Goal: Task Accomplishment & Management: Manage account settings

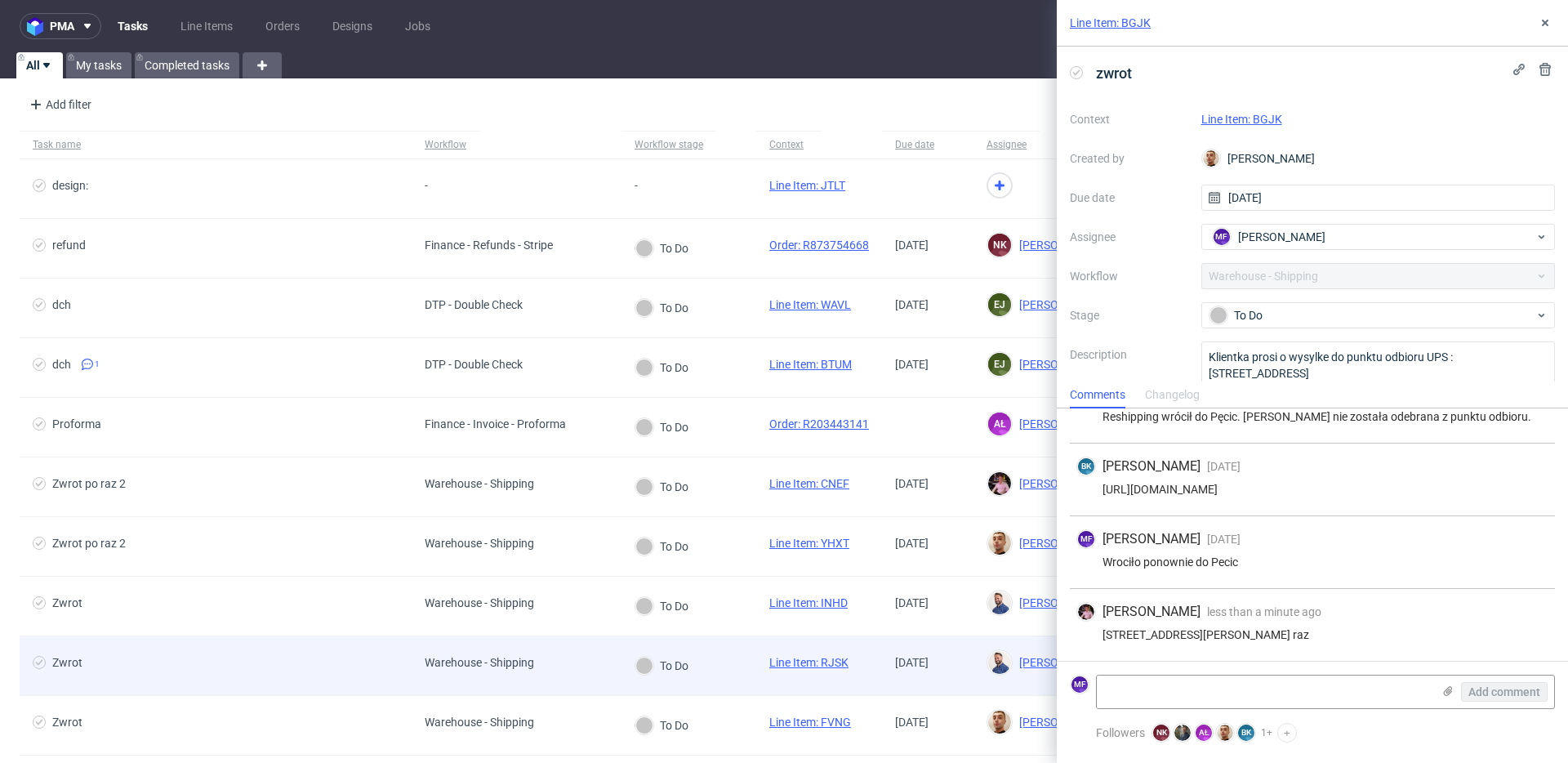
scroll to position [196, 0]
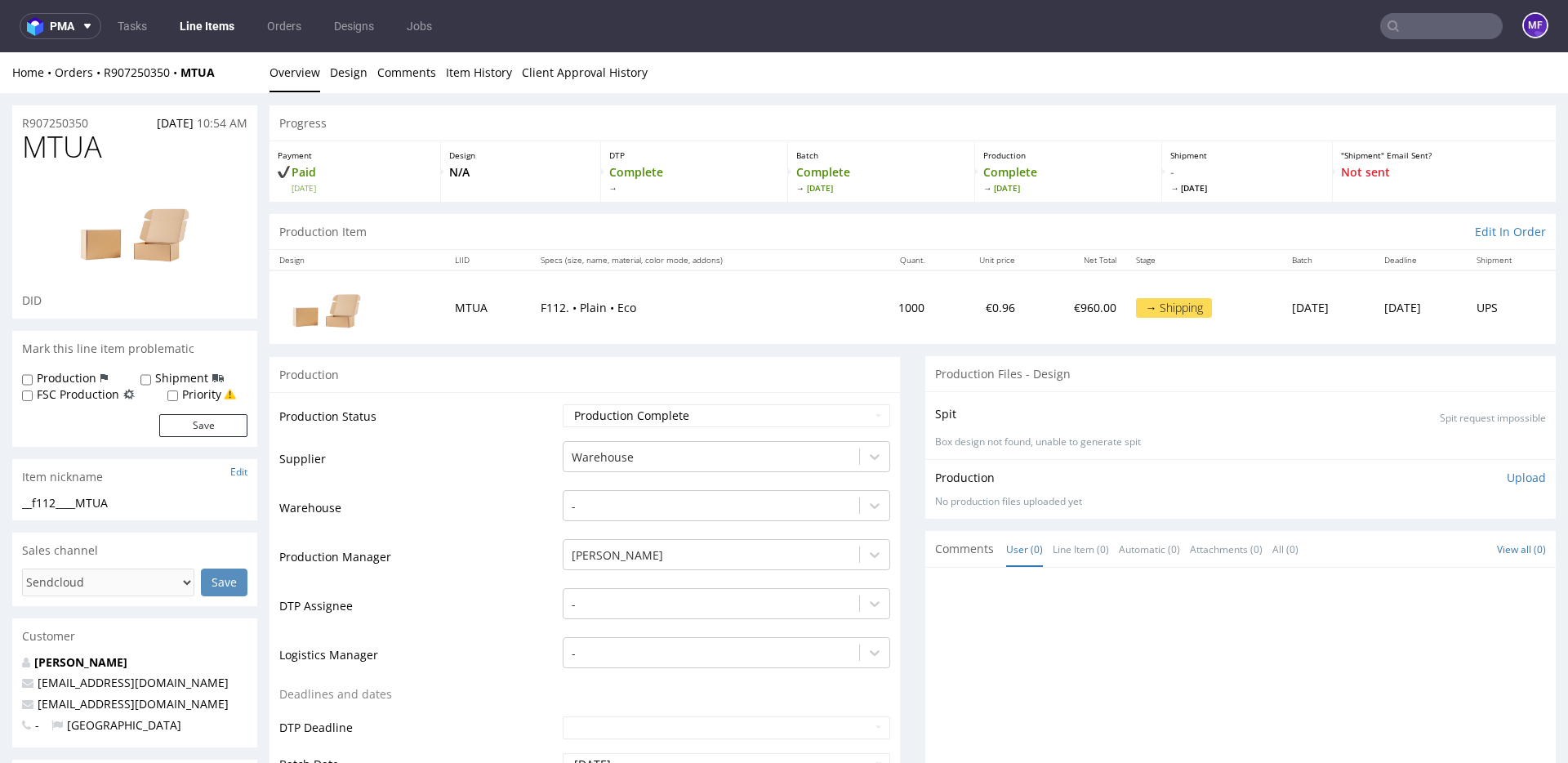
scroll to position [1, 0]
click at [493, 396] on div "Production Status Waiting for Artwork Waiting for Diecut Waiting for Mockup Wai…" at bounding box center [585, 757] width 631 height 733
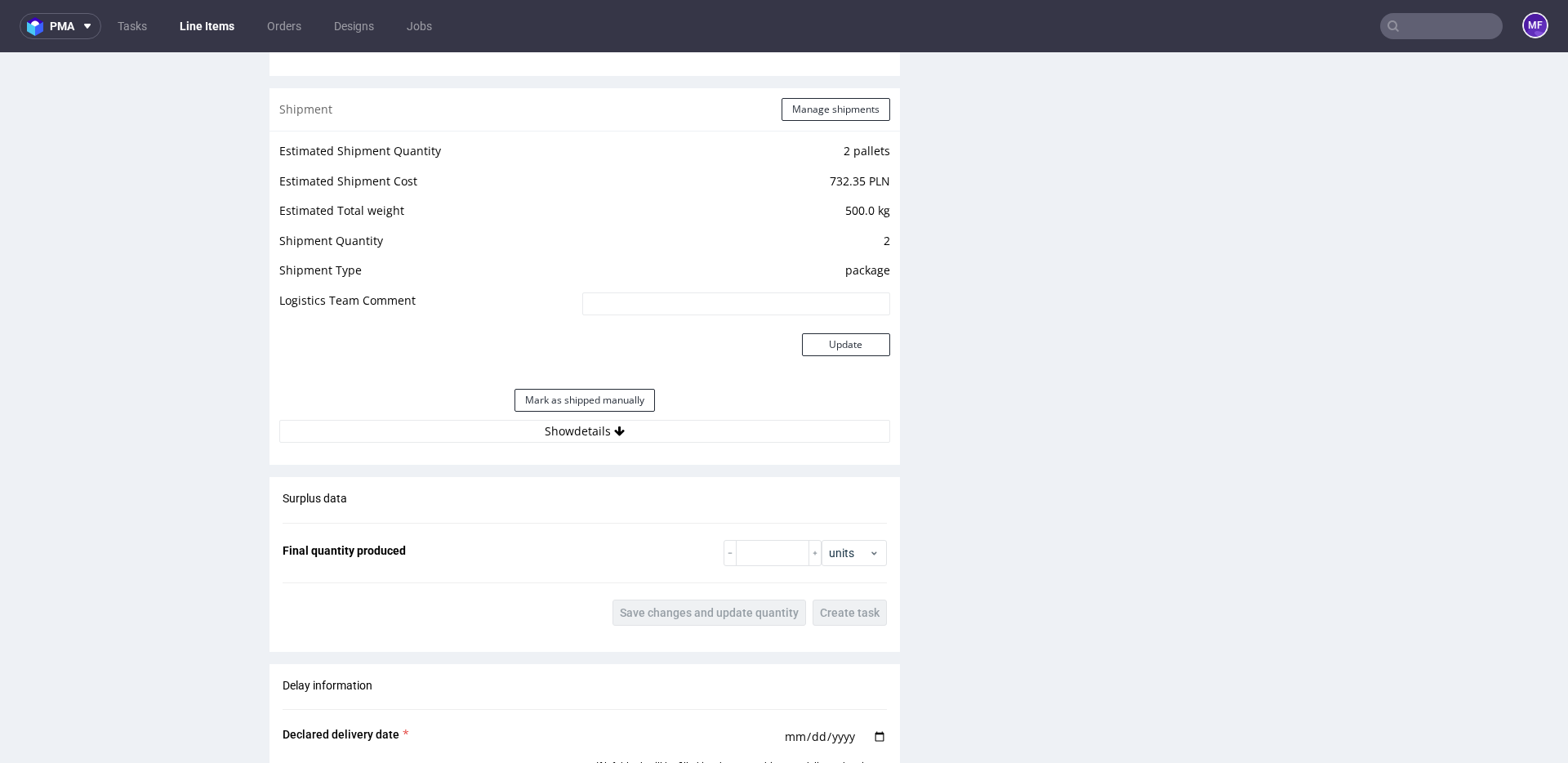
scroll to position [1553, 0]
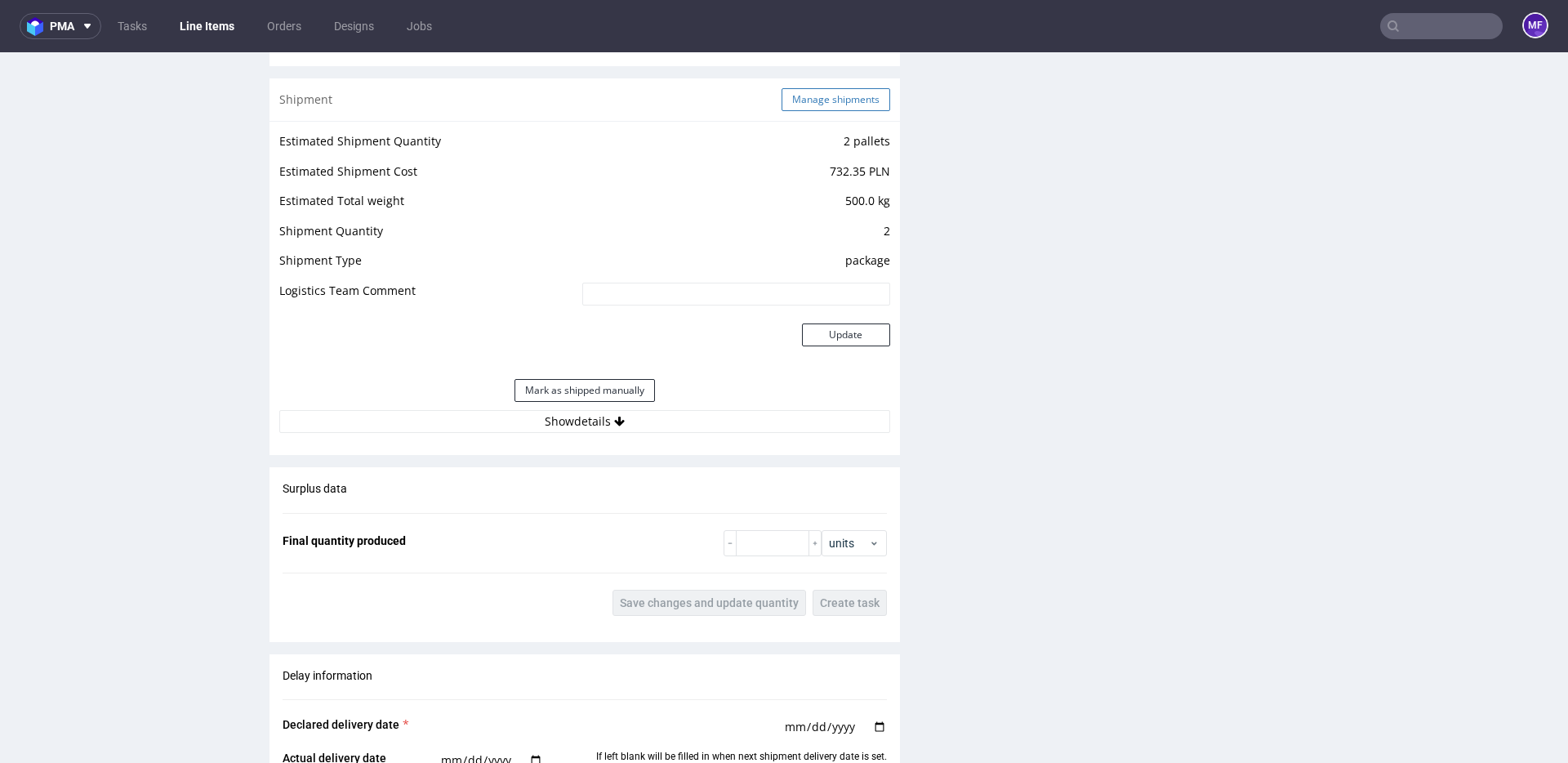
click at [819, 105] on button "Manage shipments" at bounding box center [836, 100] width 108 height 23
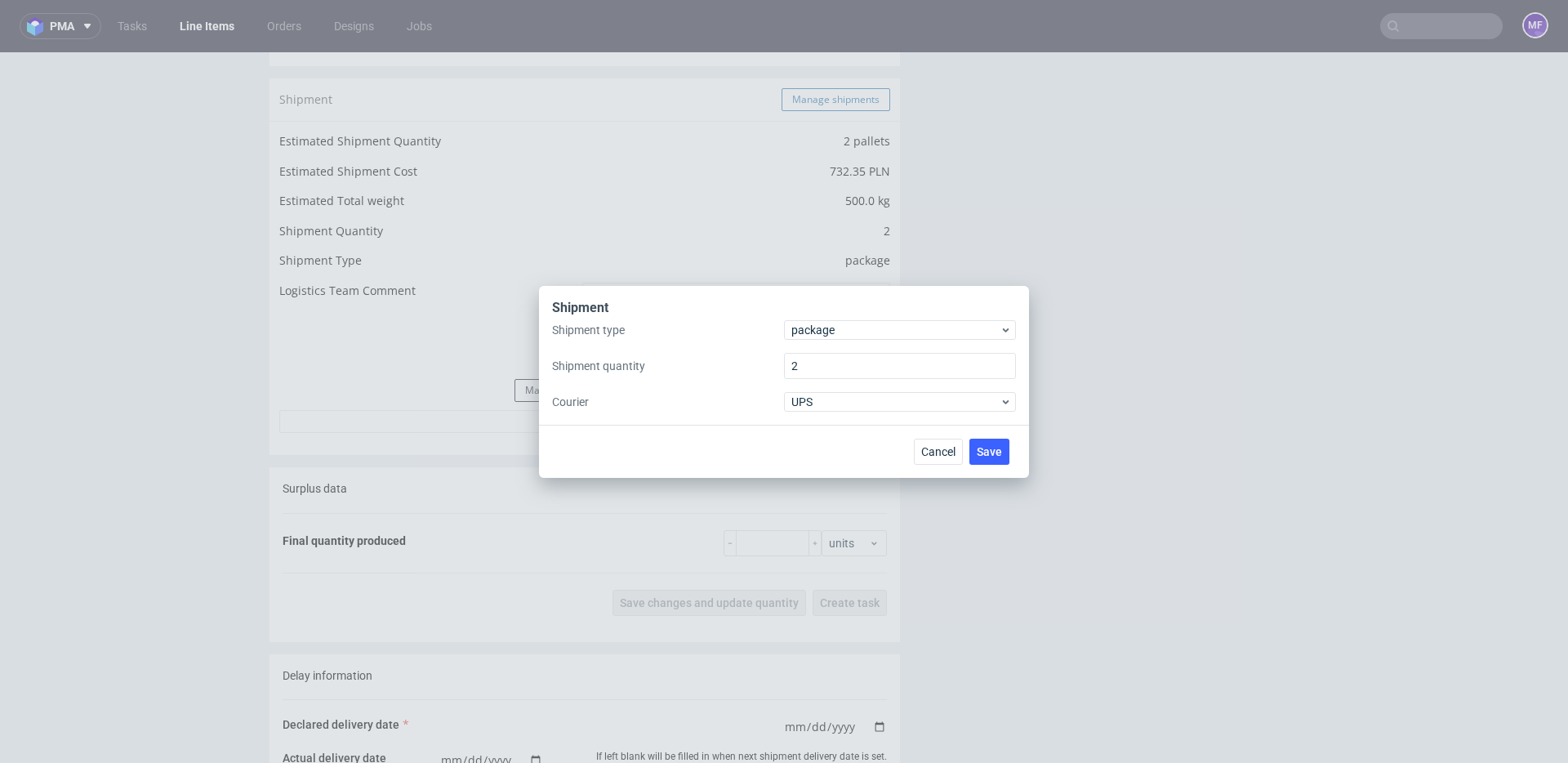
scroll to position [1554, 0]
click at [838, 334] on span "package" at bounding box center [895, 330] width 208 height 17
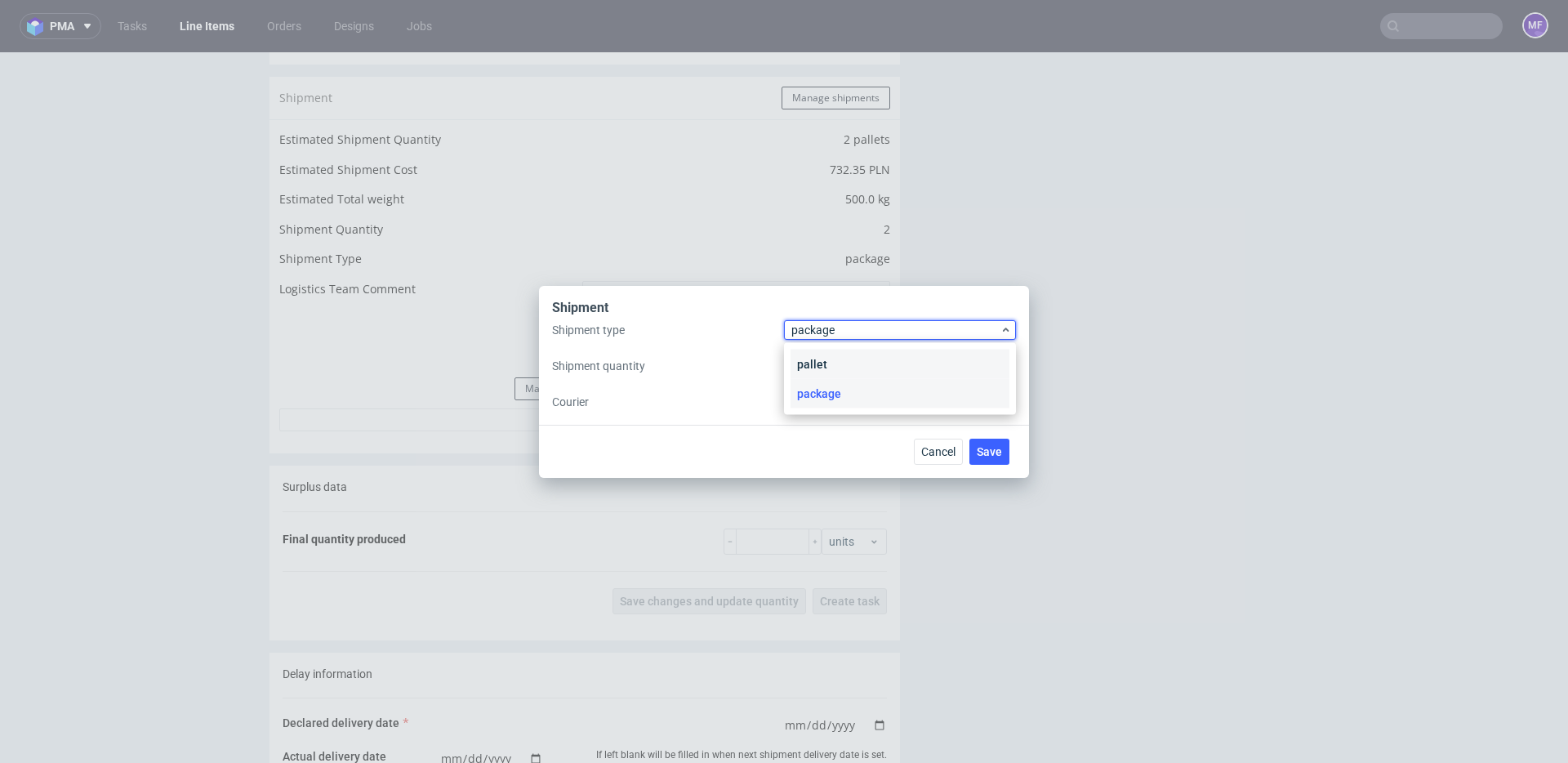
click at [837, 359] on div "pallet" at bounding box center [900, 365] width 219 height 30
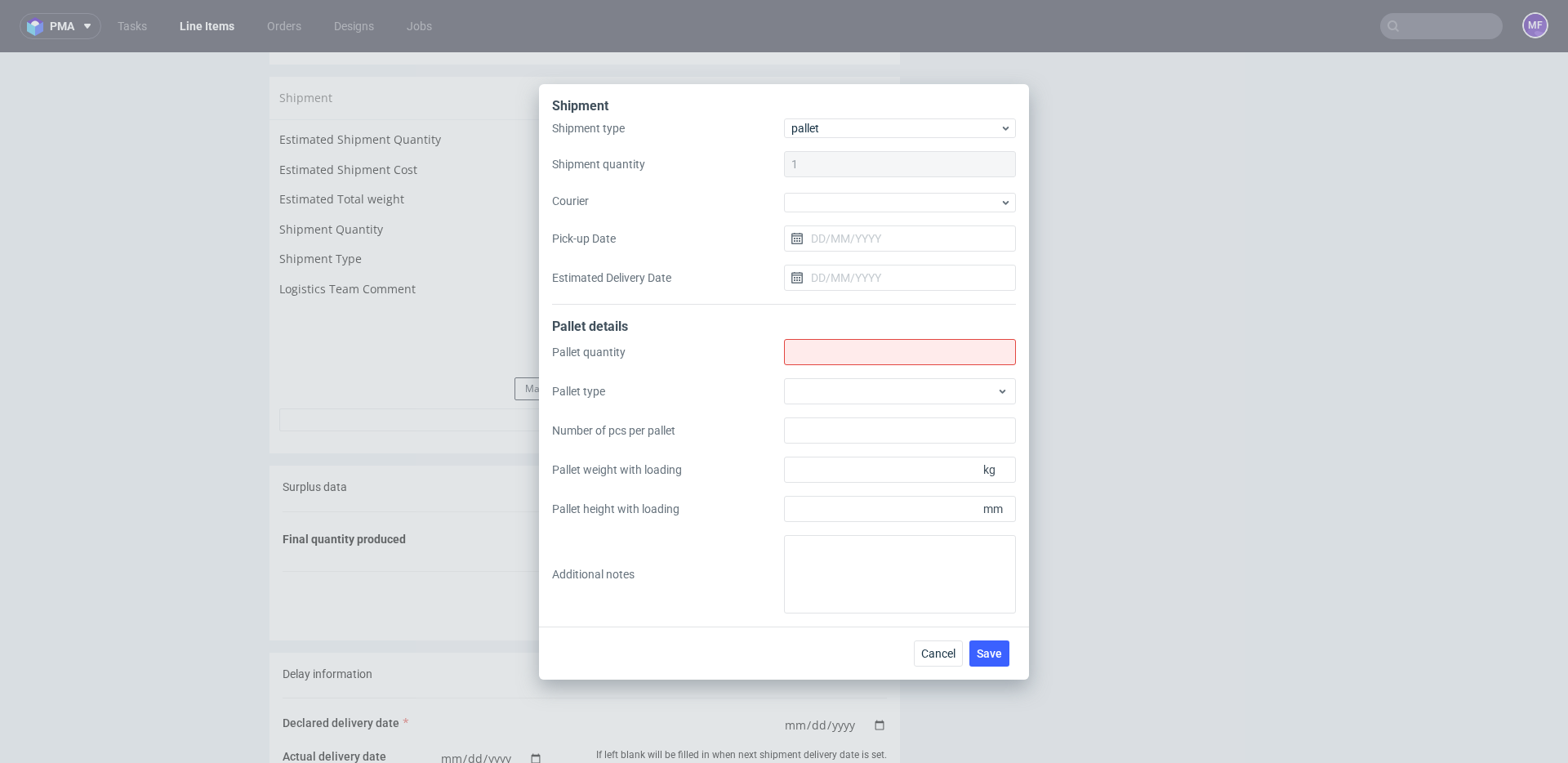
click at [831, 151] on div "1" at bounding box center [900, 164] width 232 height 26
click at [844, 133] on span "pallet" at bounding box center [895, 129] width 208 height 17
click at [843, 163] on div "pallet" at bounding box center [900, 162] width 219 height 30
click at [841, 174] on div "1" at bounding box center [900, 164] width 232 height 26
click at [826, 349] on input "Shipment type" at bounding box center [900, 352] width 232 height 26
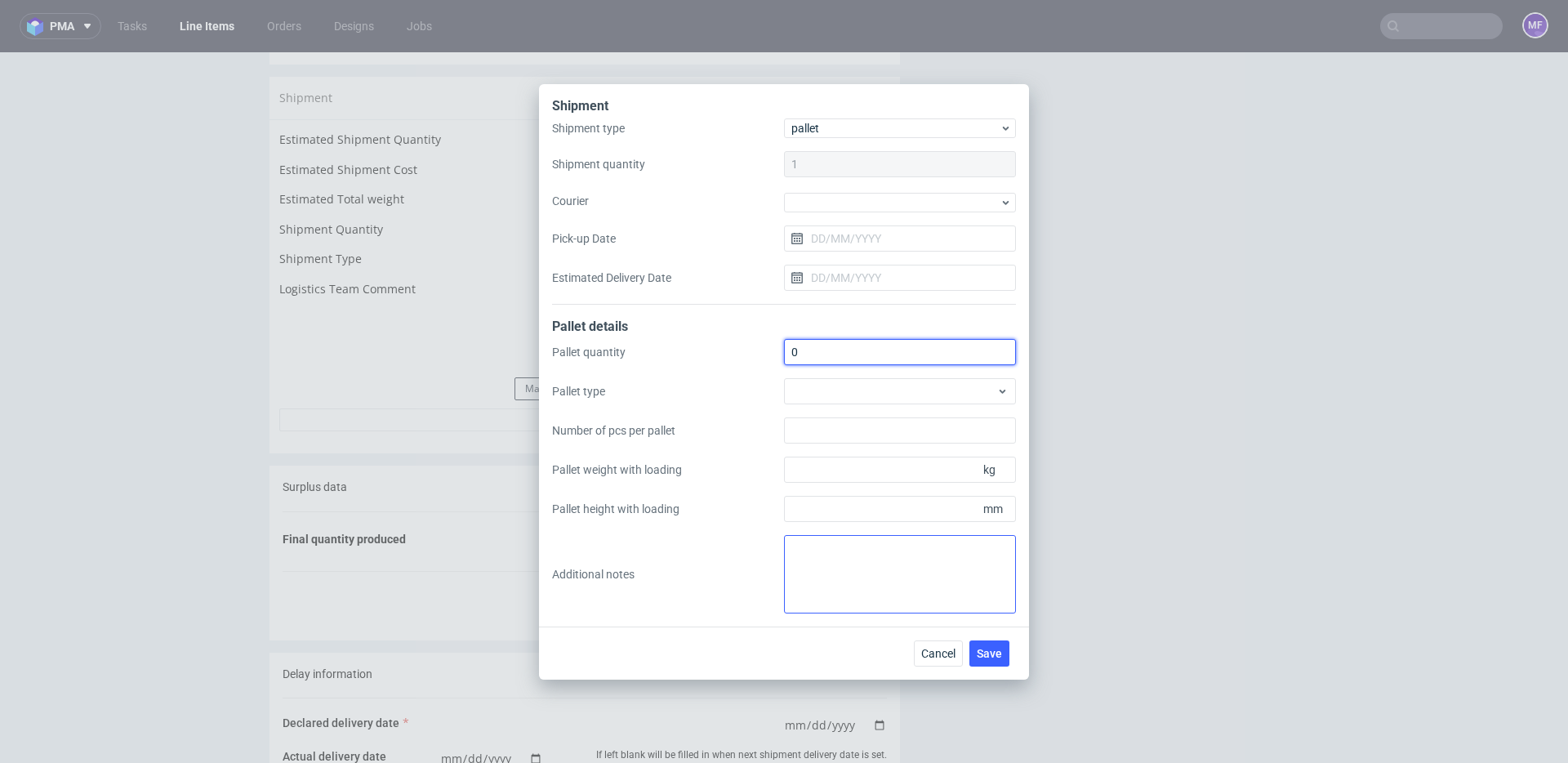
type input "0"
click at [830, 567] on textarea at bounding box center [900, 575] width 232 height 78
paste textarea "Wys x Szer x Dl - Kg 1Pal 150x120x160 - 270Kg 1Pal 180x120x160 - 325Kg"
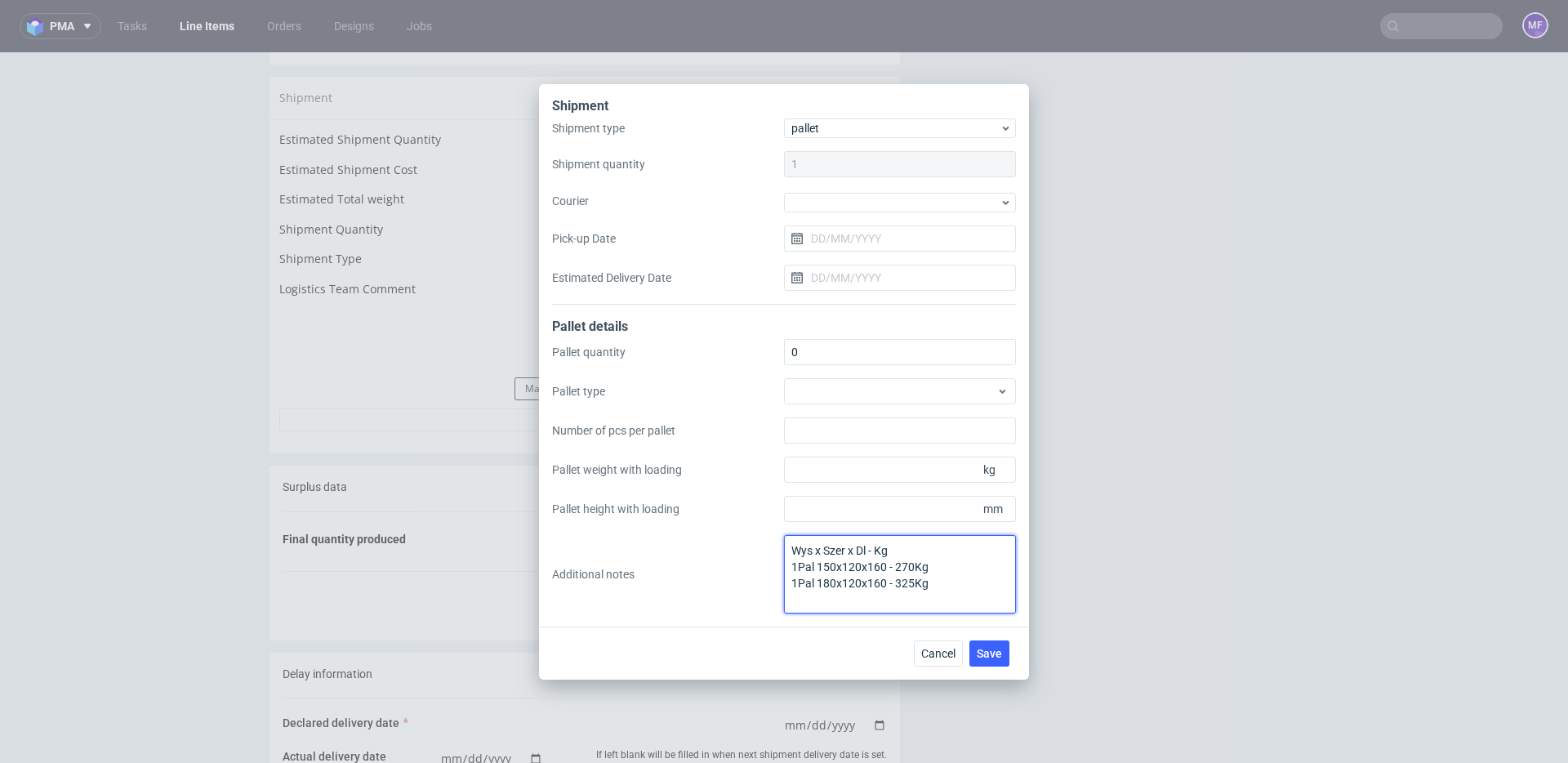
click at [946, 580] on textarea "Wys x Szer x Dl - Kg 1Pal 150x120x160 - 270Kg 1Pal 180x120x160 - 325Kg" at bounding box center [900, 575] width 232 height 78
type textarea "Wys x Szer x Dl - Kg 1Pal 150x120x160 - 270Kg 1Pal 180x120x160 - 325Kg"
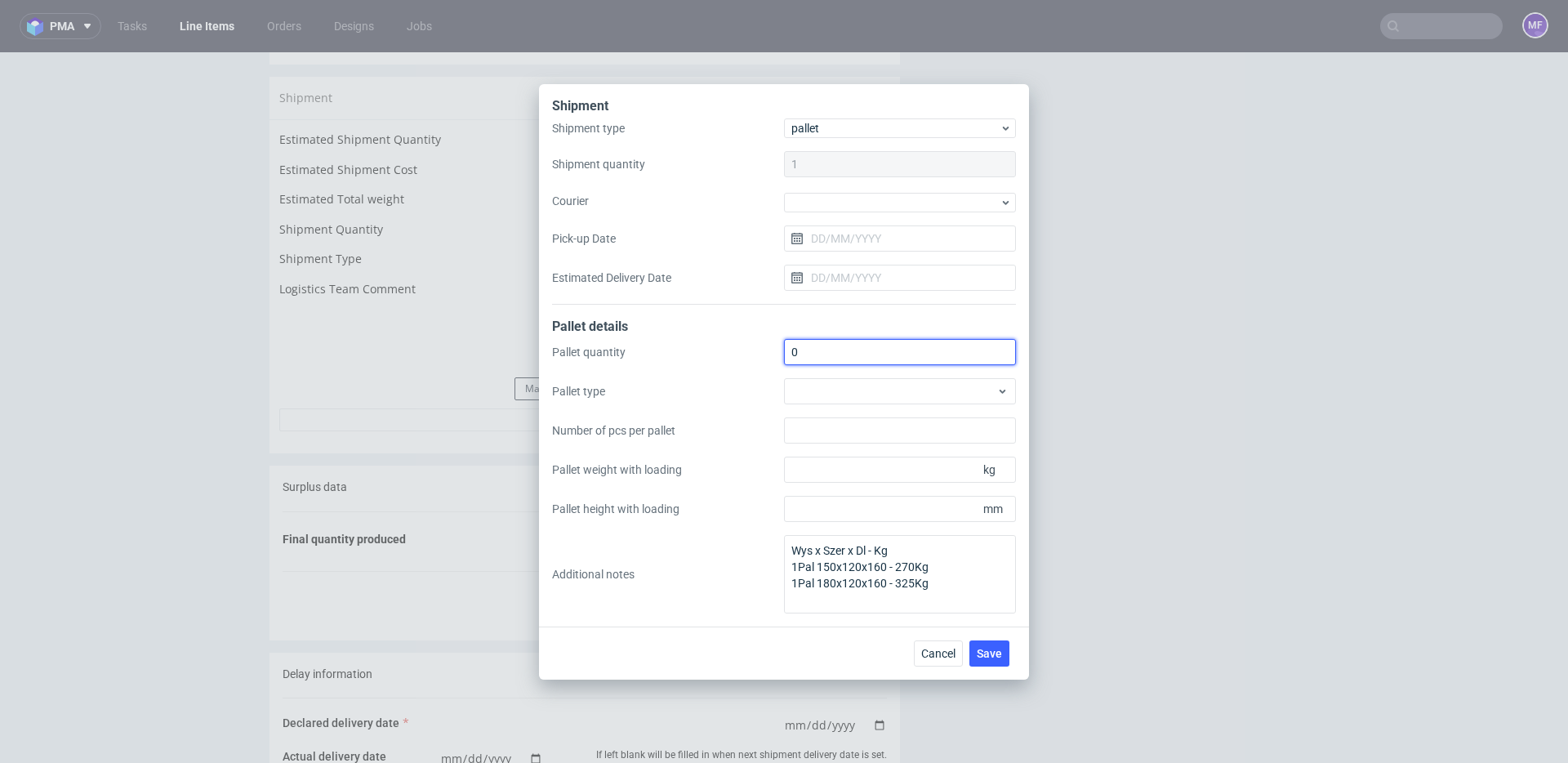
drag, startPoint x: 825, startPoint y: 355, endPoint x: 769, endPoint y: 354, distance: 56.0
click at [769, 354] on div "Pallet quantity 0 Pallet type Number of pcs per pallet Pallet weight with loadi…" at bounding box center [784, 476] width 464 height 274
type input "2"
click at [737, 547] on div "Pallet quantity 2 Pallet type Number of pcs per pallet Pallet weight with loadi…" at bounding box center [784, 476] width 464 height 274
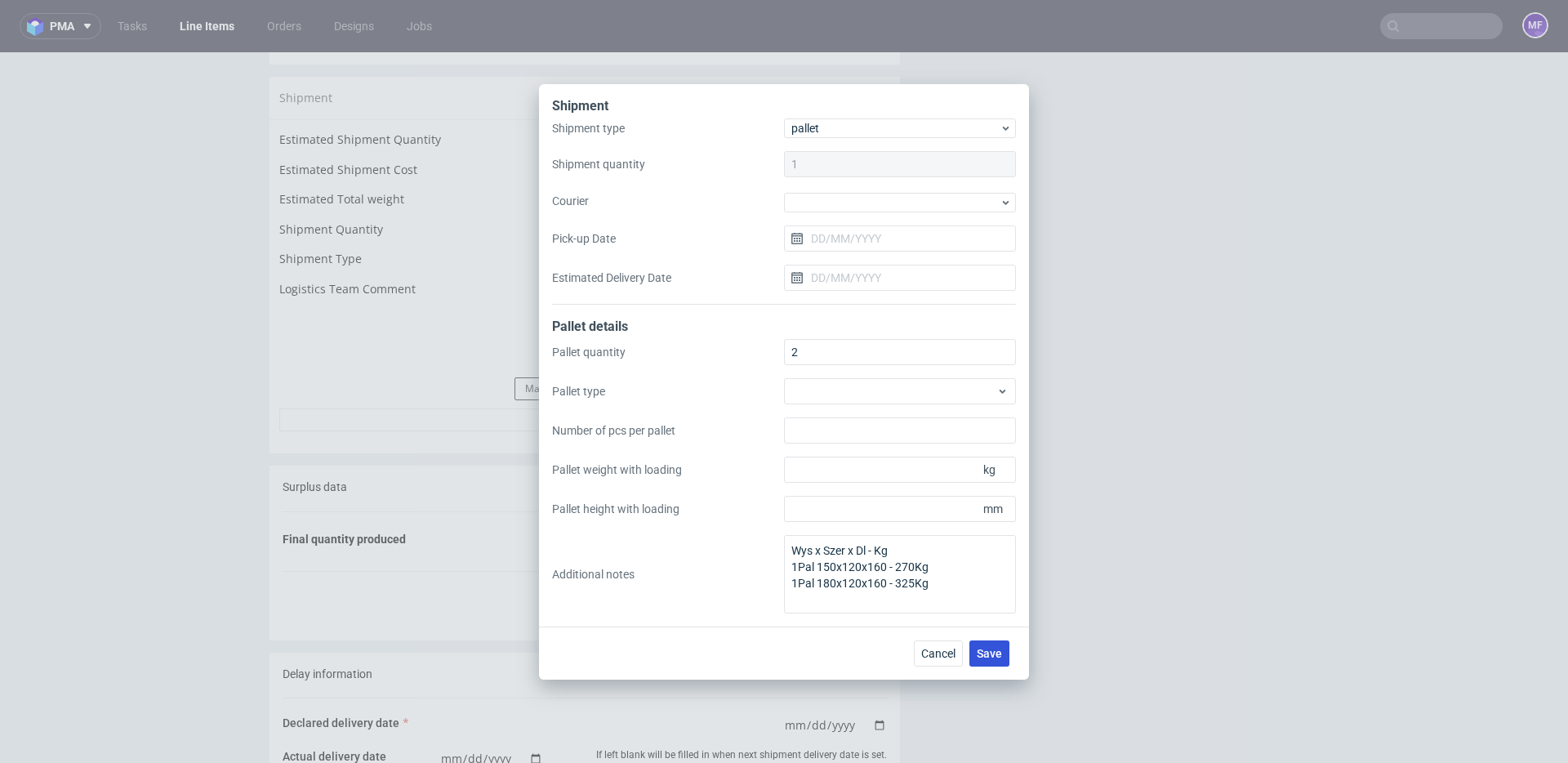
click at [997, 656] on span "Save" at bounding box center [989, 653] width 25 height 11
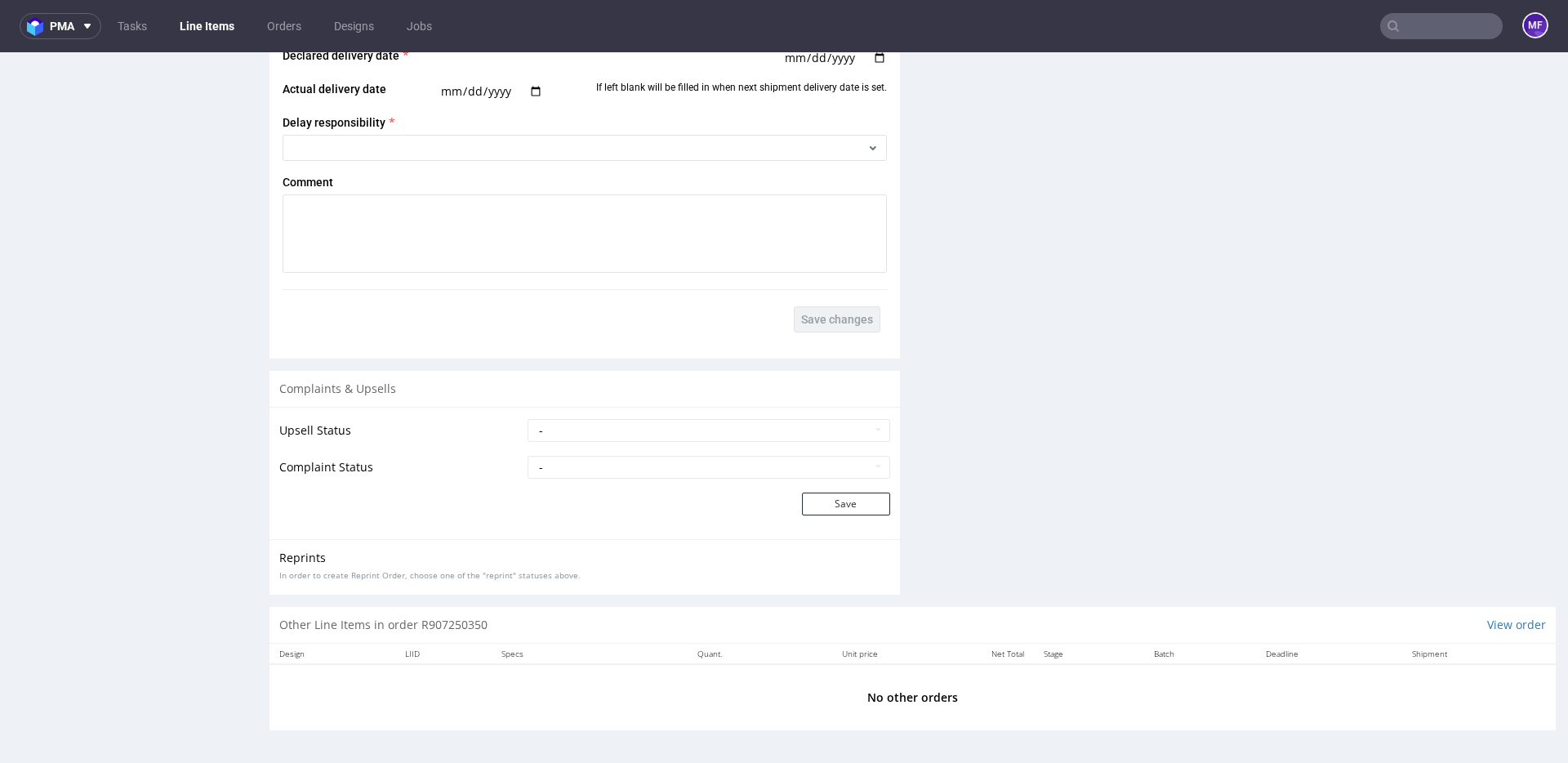
scroll to position [4, 0]
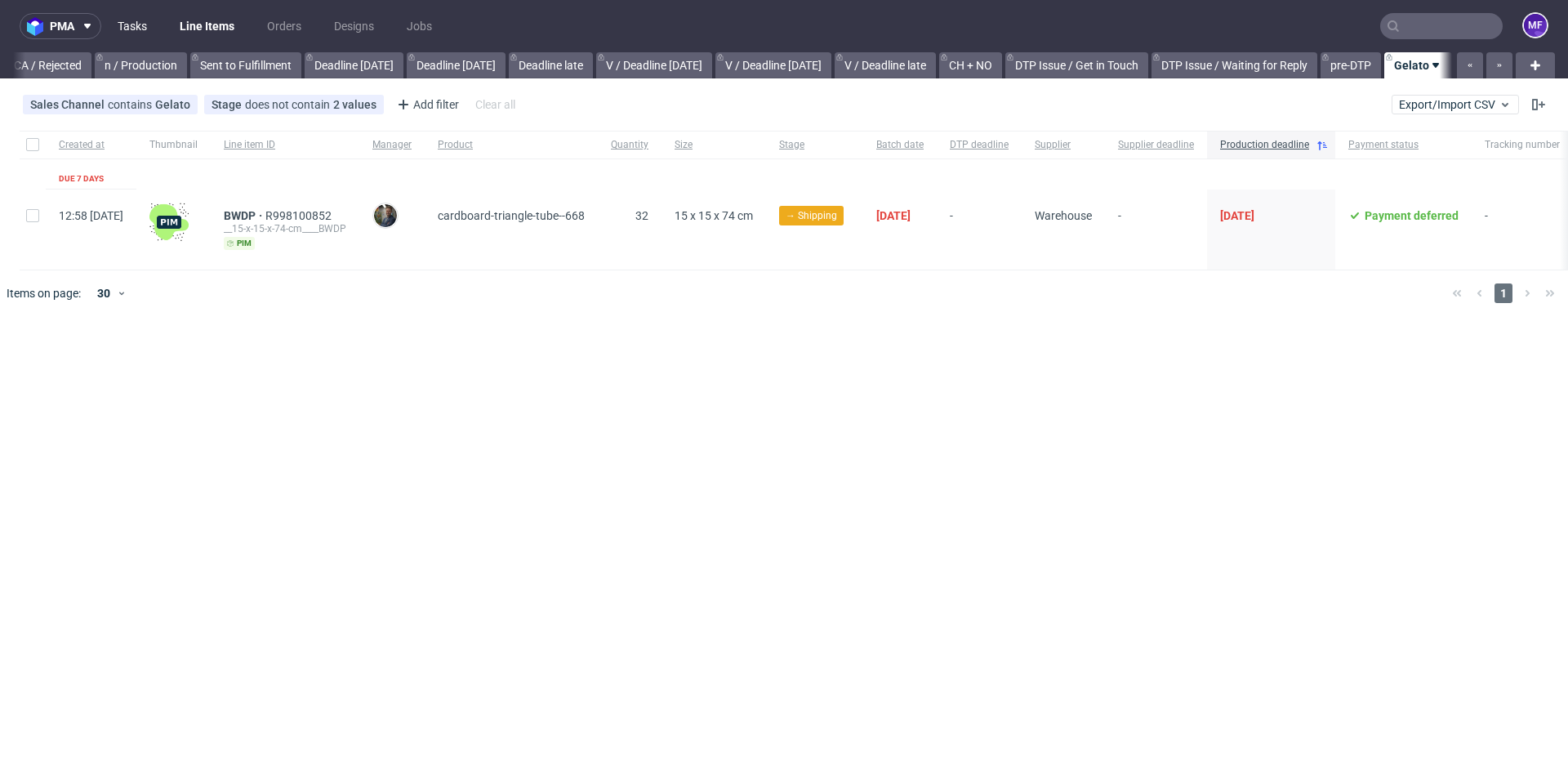
scroll to position [0, 1470]
click at [136, 32] on link "Tasks" at bounding box center [132, 26] width 49 height 26
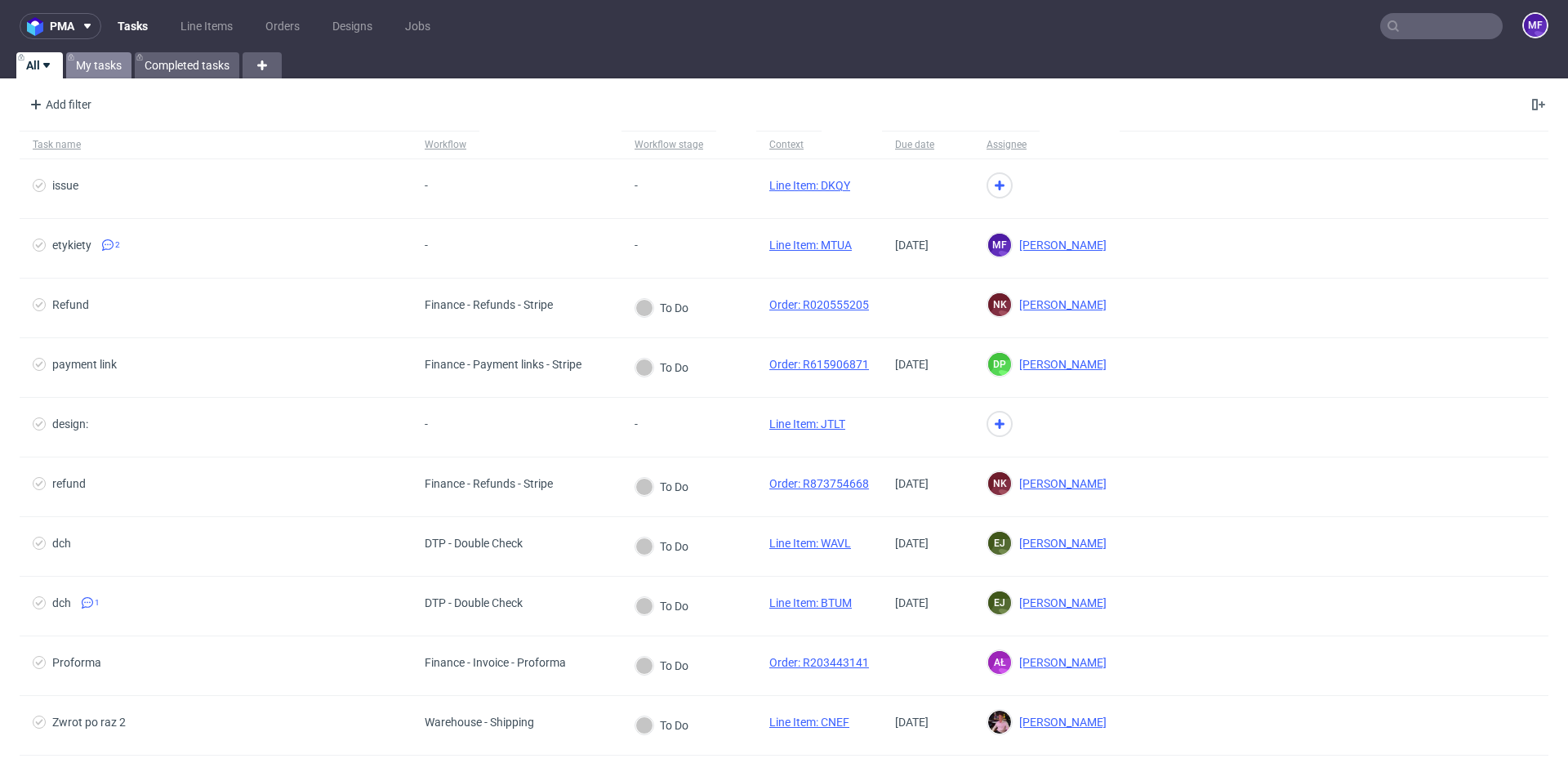
click at [102, 62] on link "My tasks" at bounding box center [99, 65] width 65 height 26
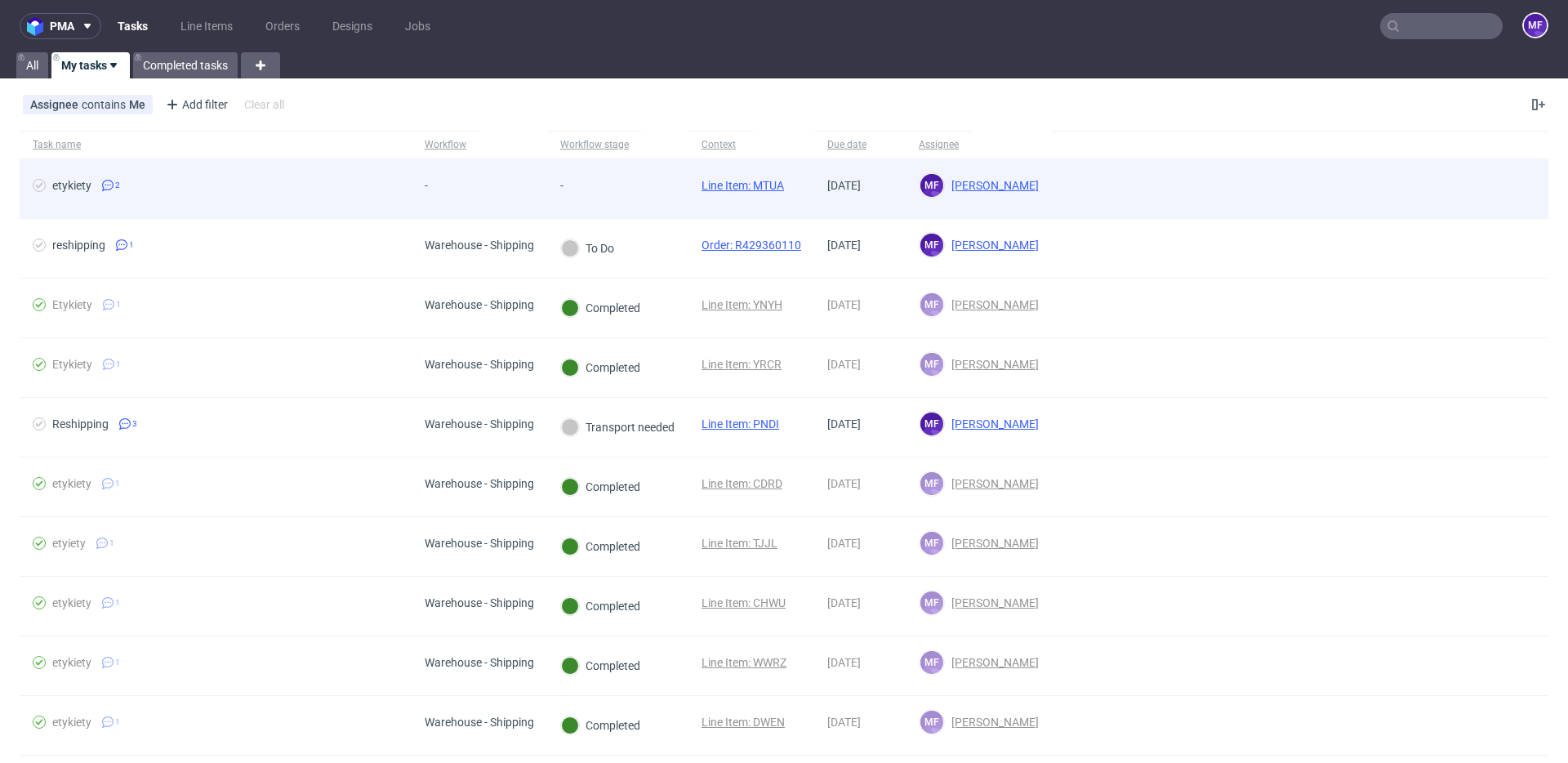
click at [82, 189] on div "etykiety" at bounding box center [72, 186] width 39 height 13
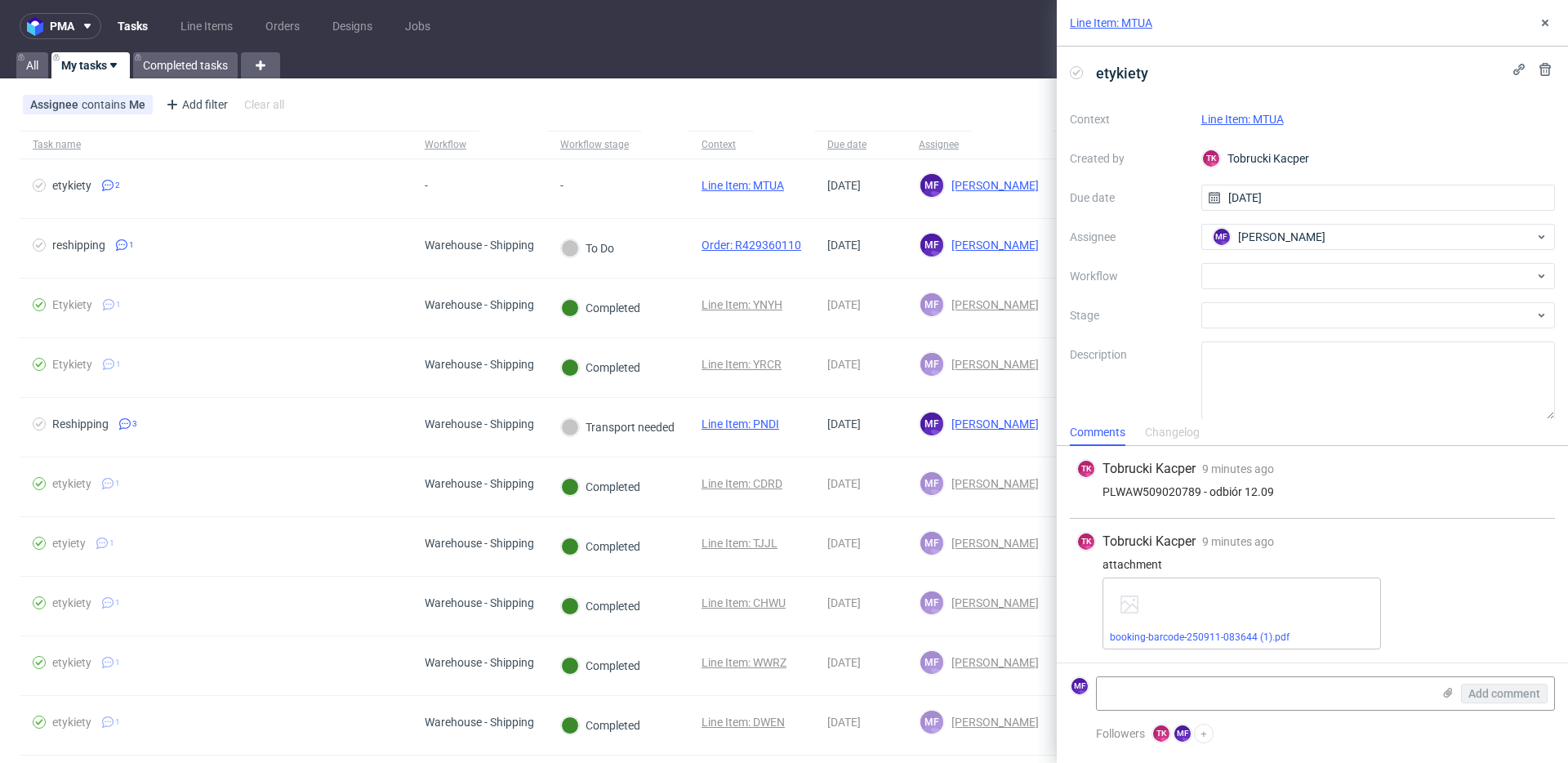
click at [1427, 569] on div "attachment" at bounding box center [1312, 564] width 472 height 13
click at [1309, 567] on div "attachment" at bounding box center [1312, 564] width 472 height 13
click at [1223, 634] on link "booking-barcode-250911-083644 (1).pdf" at bounding box center [1200, 637] width 180 height 11
click at [1551, 31] on button at bounding box center [1545, 22] width 20 height 20
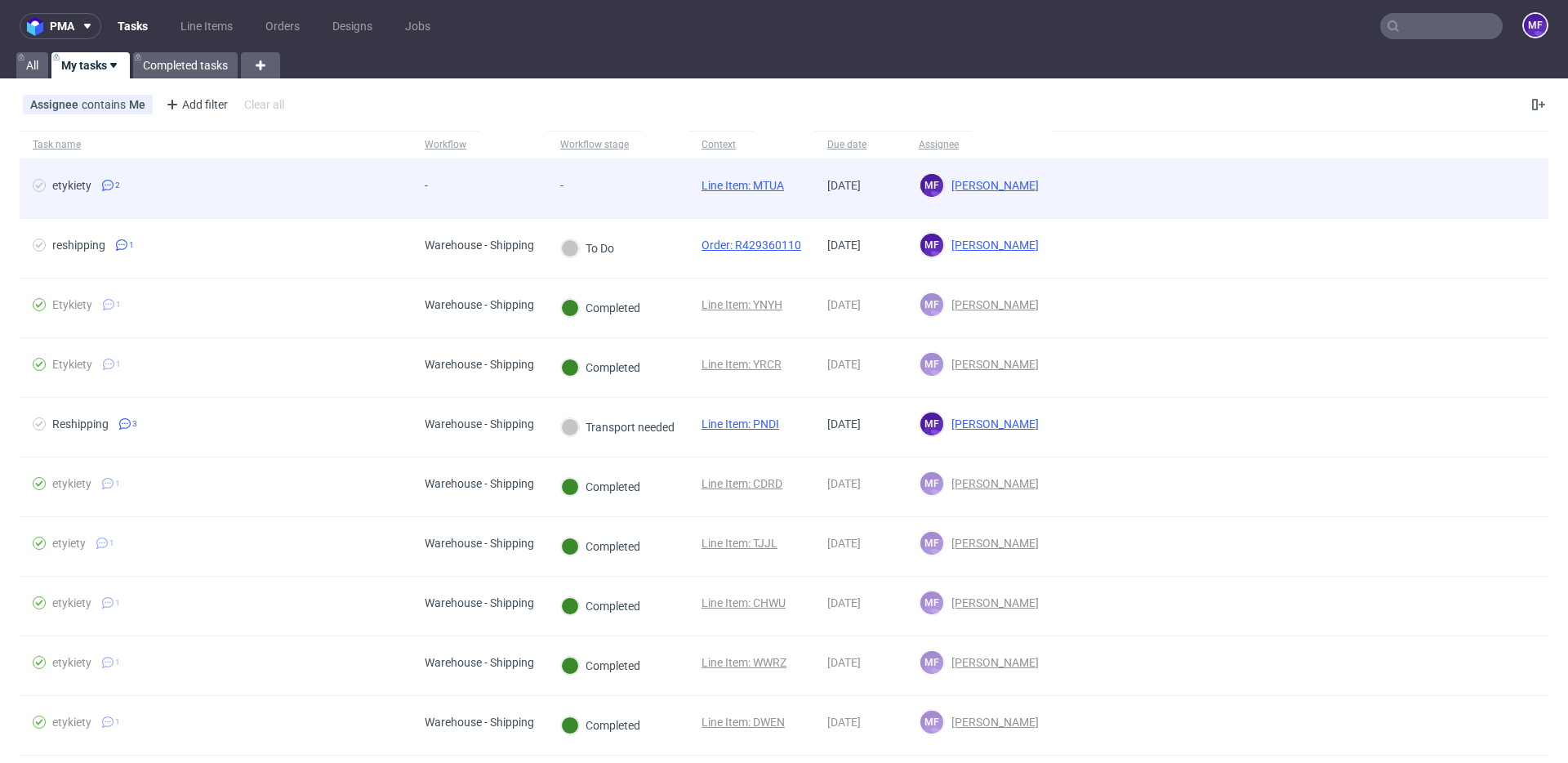
click at [326, 185] on span "etykiety 2" at bounding box center [215, 188] width 366 height 20
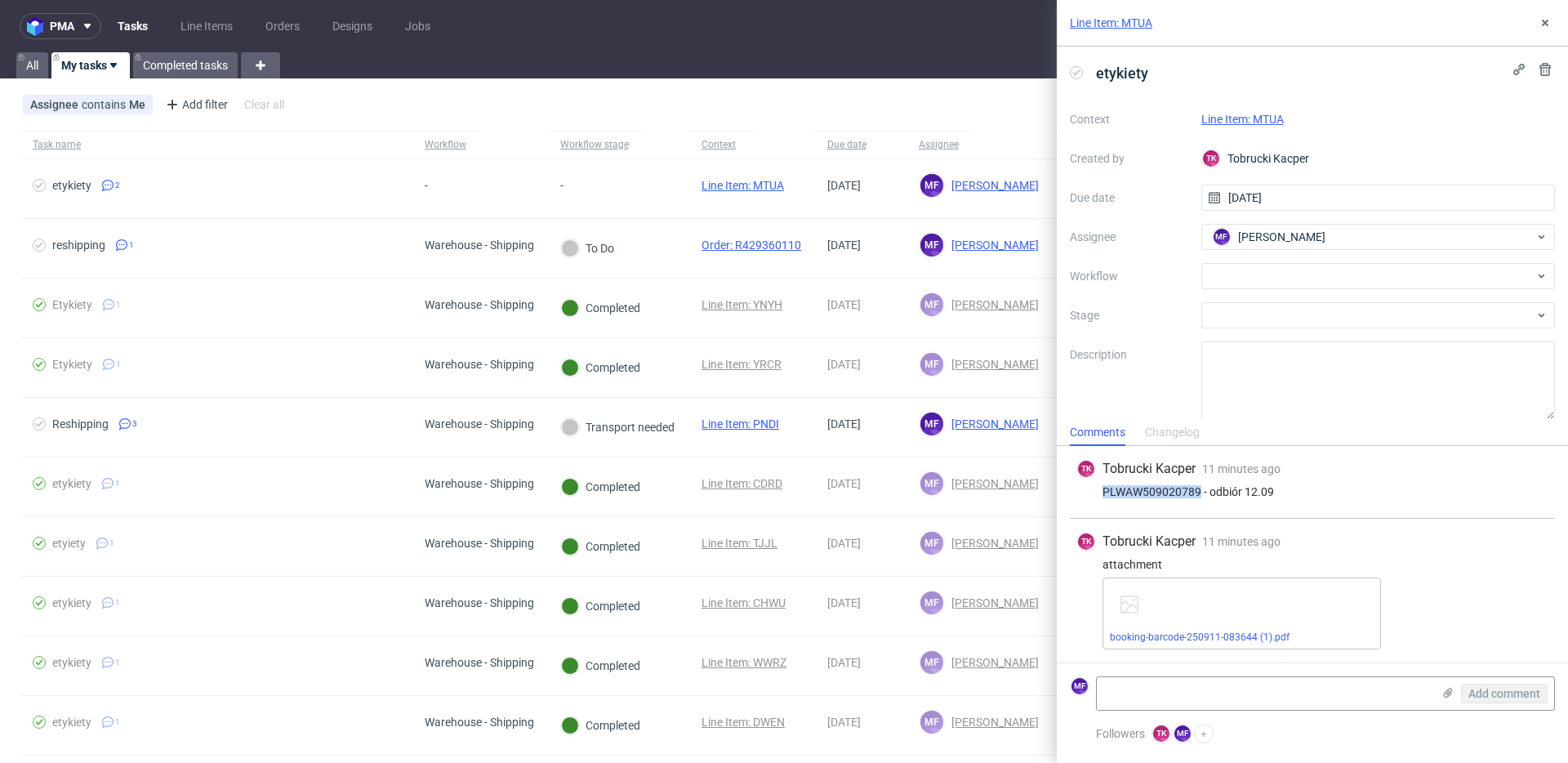
drag, startPoint x: 1199, startPoint y: 490, endPoint x: 1097, endPoint y: 493, distance: 102.0
click at [1097, 493] on div "PLWAW509020789 - odbiór 12.09" at bounding box center [1312, 492] width 472 height 13
copy div "PLWAW509020789"
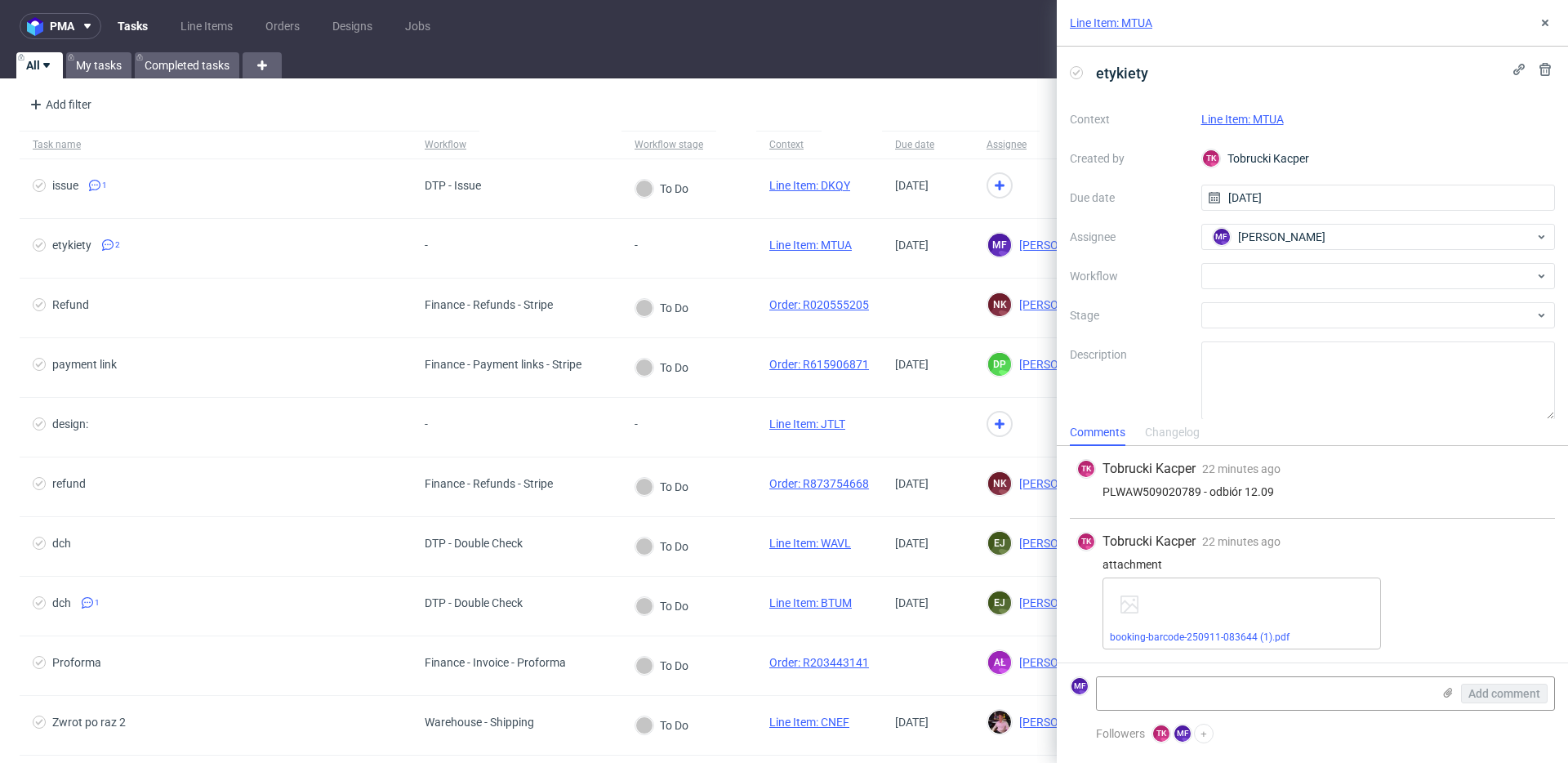
click at [1239, 118] on link "Line Item: MTUA" at bounding box center [1242, 119] width 82 height 13
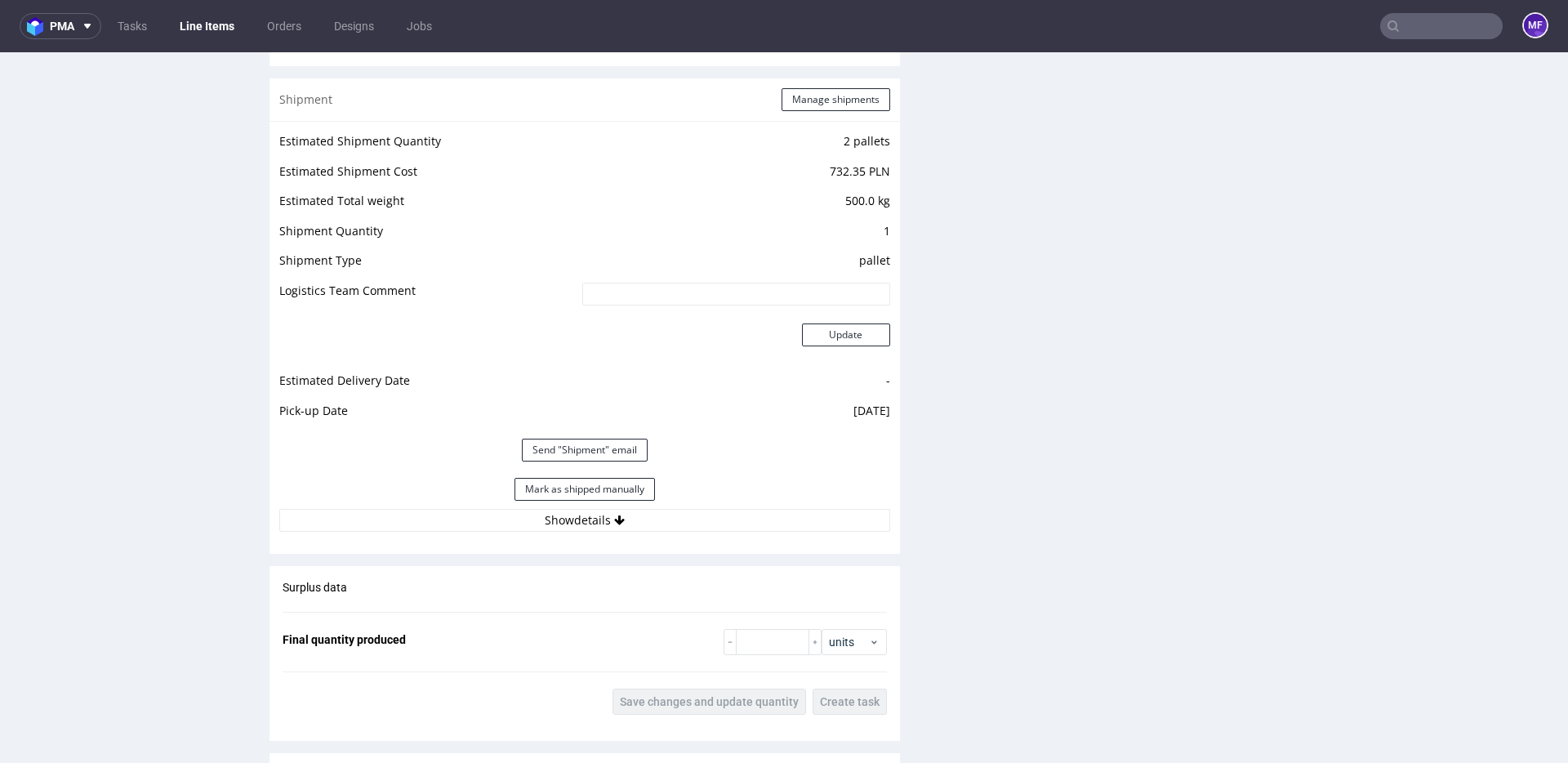
scroll to position [1572, 0]
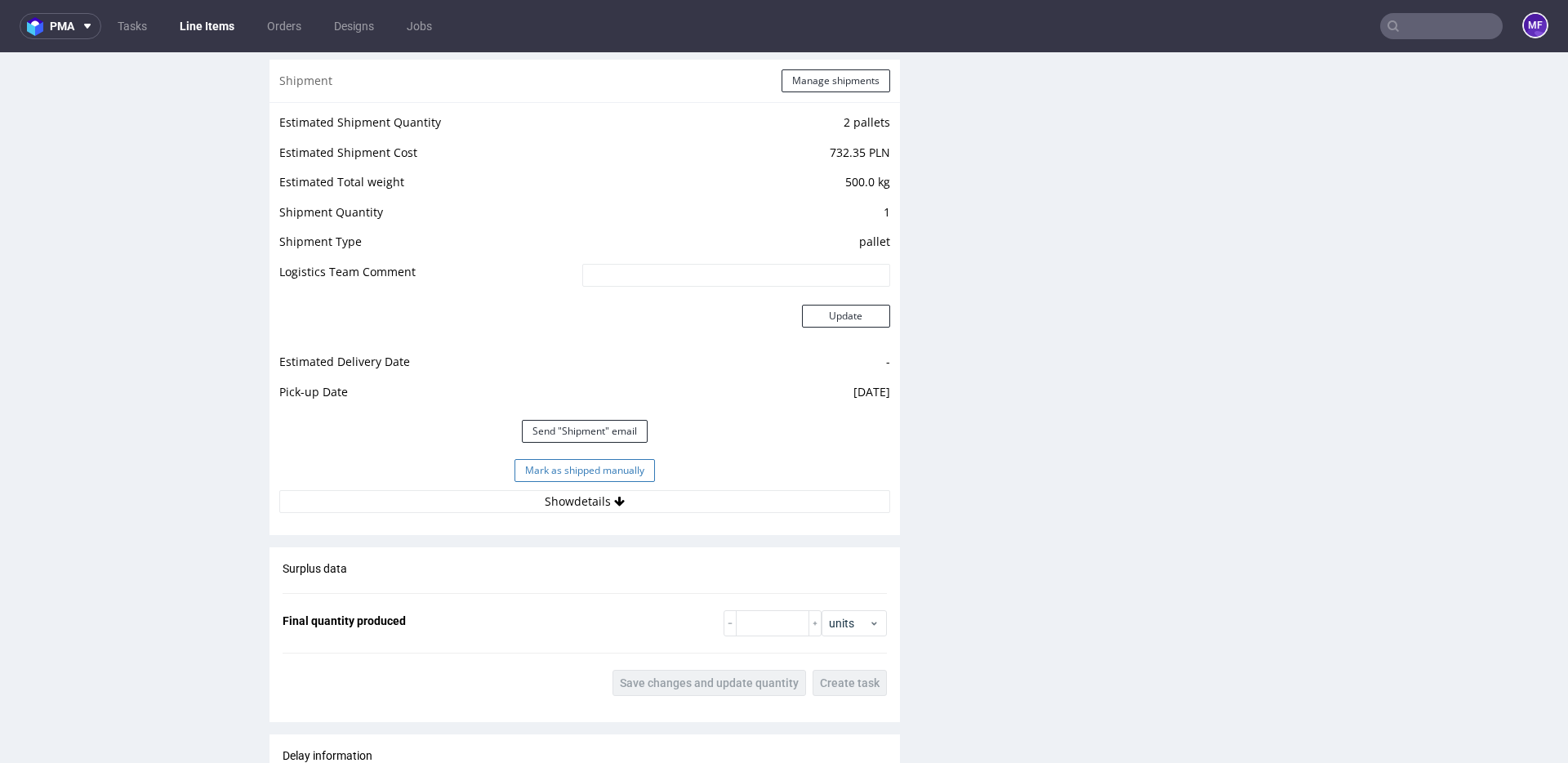
click at [608, 474] on button "Mark as shipped manually" at bounding box center [585, 470] width 141 height 23
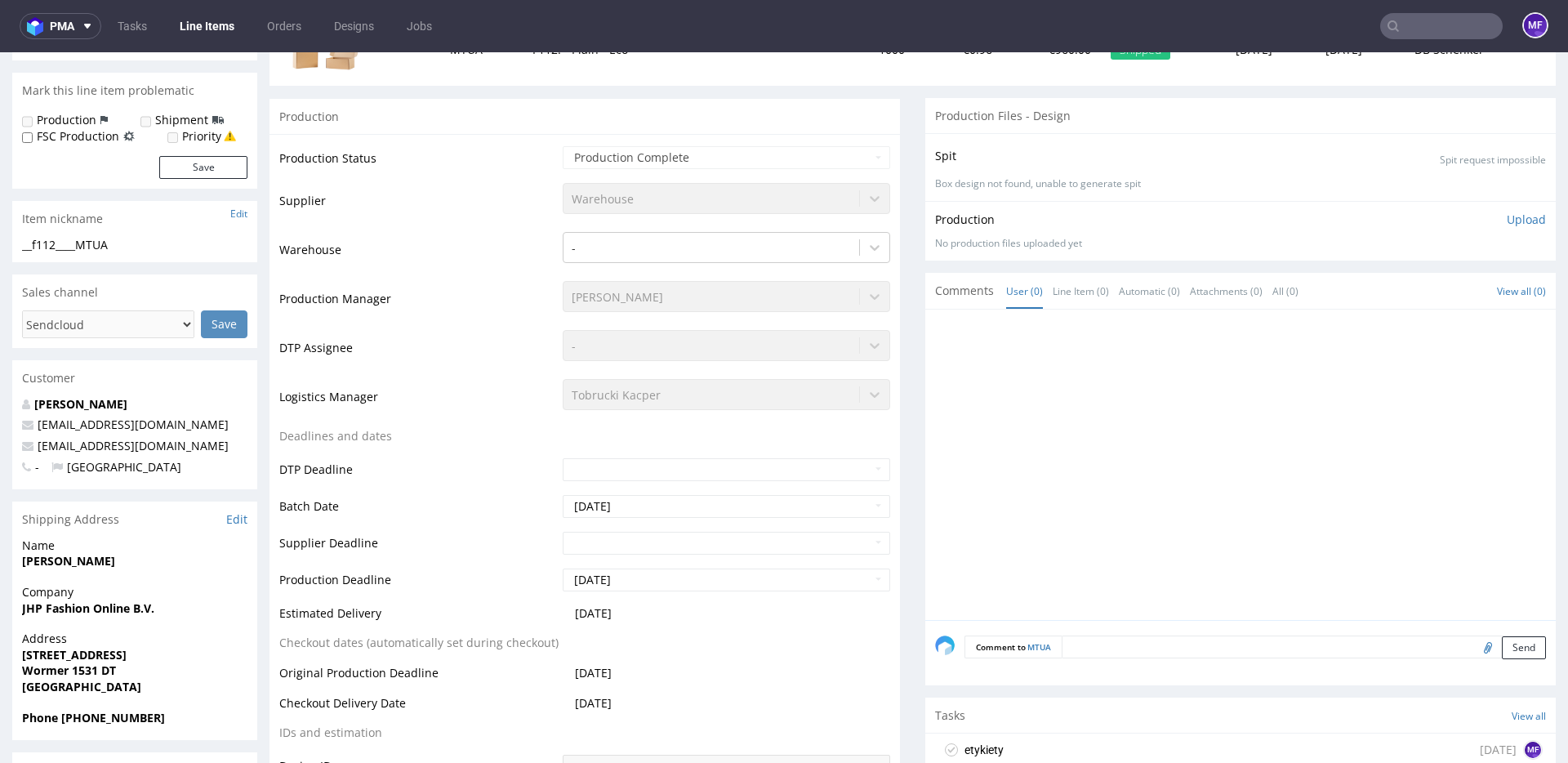
scroll to position [0, 0]
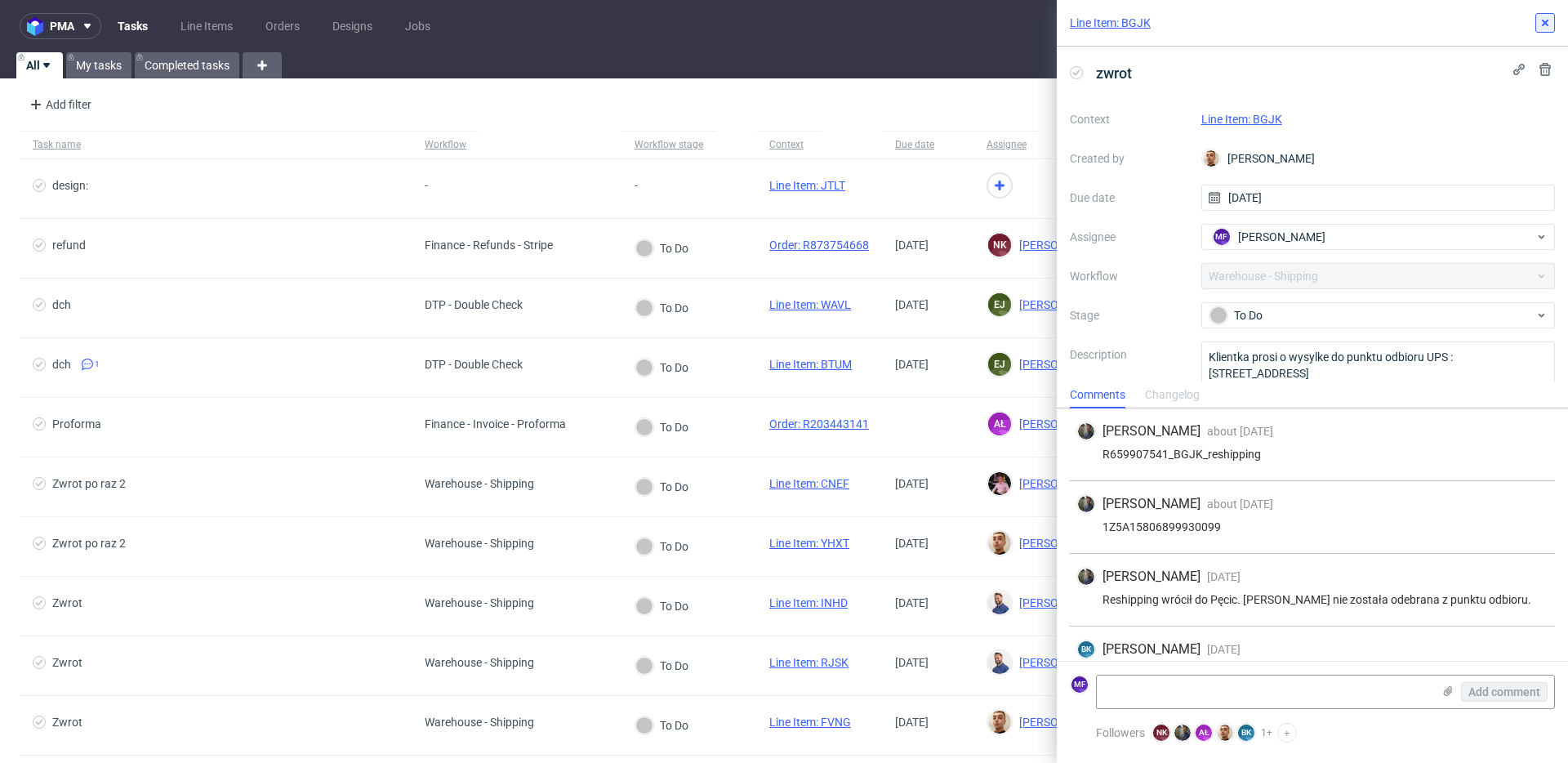
scroll to position [196, 0]
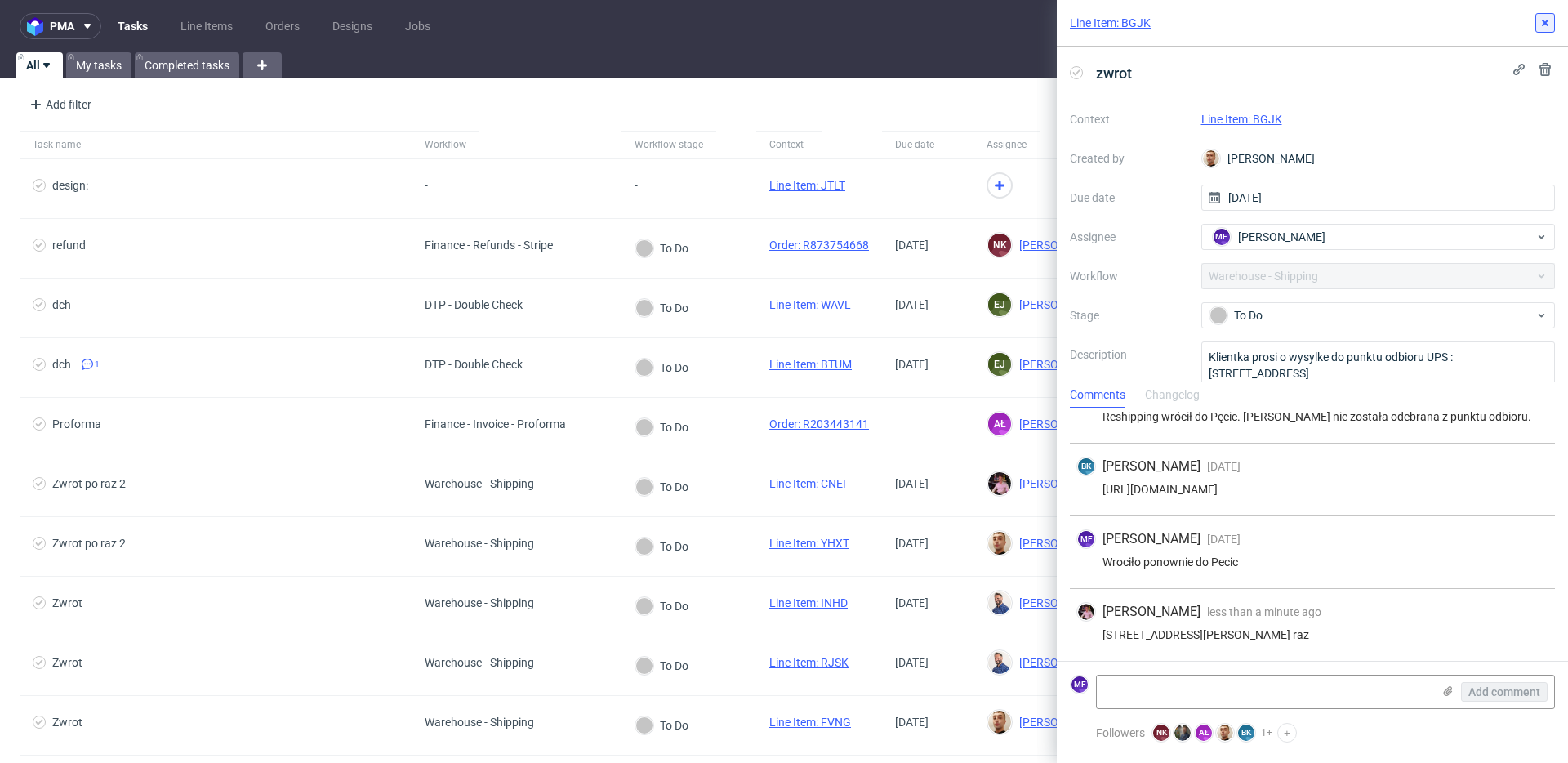
click at [1547, 26] on icon at bounding box center [1546, 23] width 13 height 13
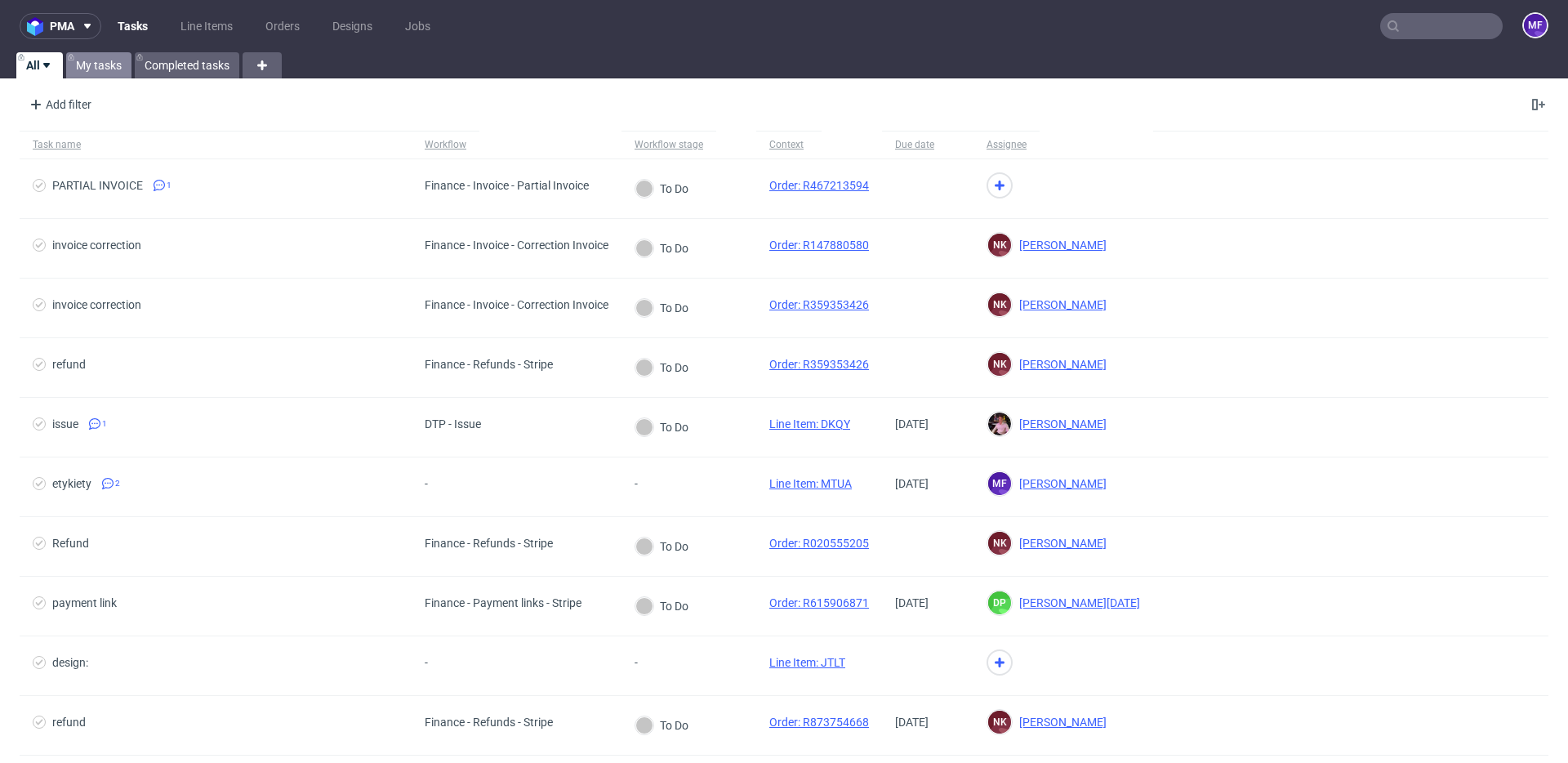
click at [102, 73] on link "My tasks" at bounding box center [99, 65] width 65 height 26
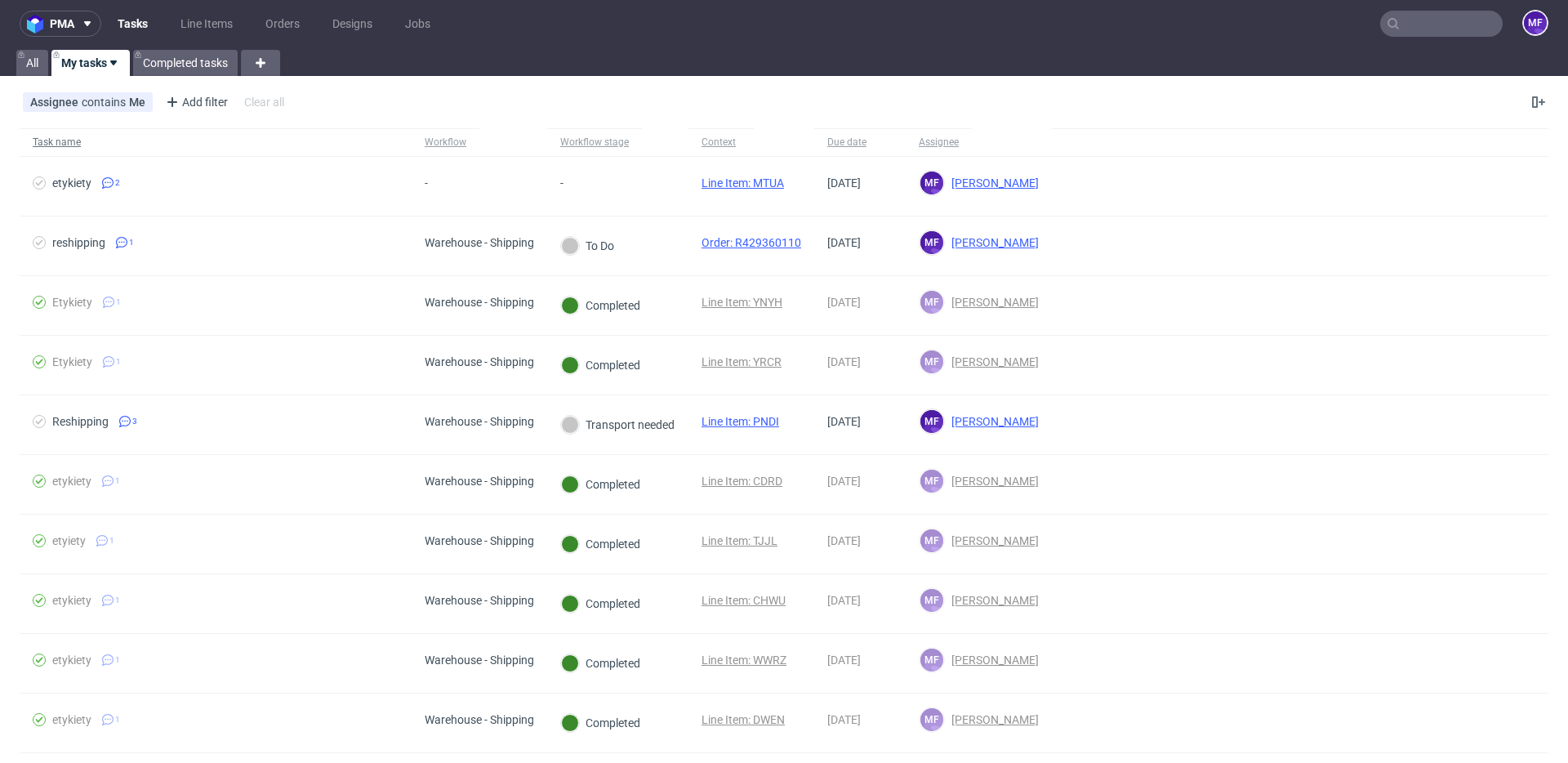
scroll to position [1, 0]
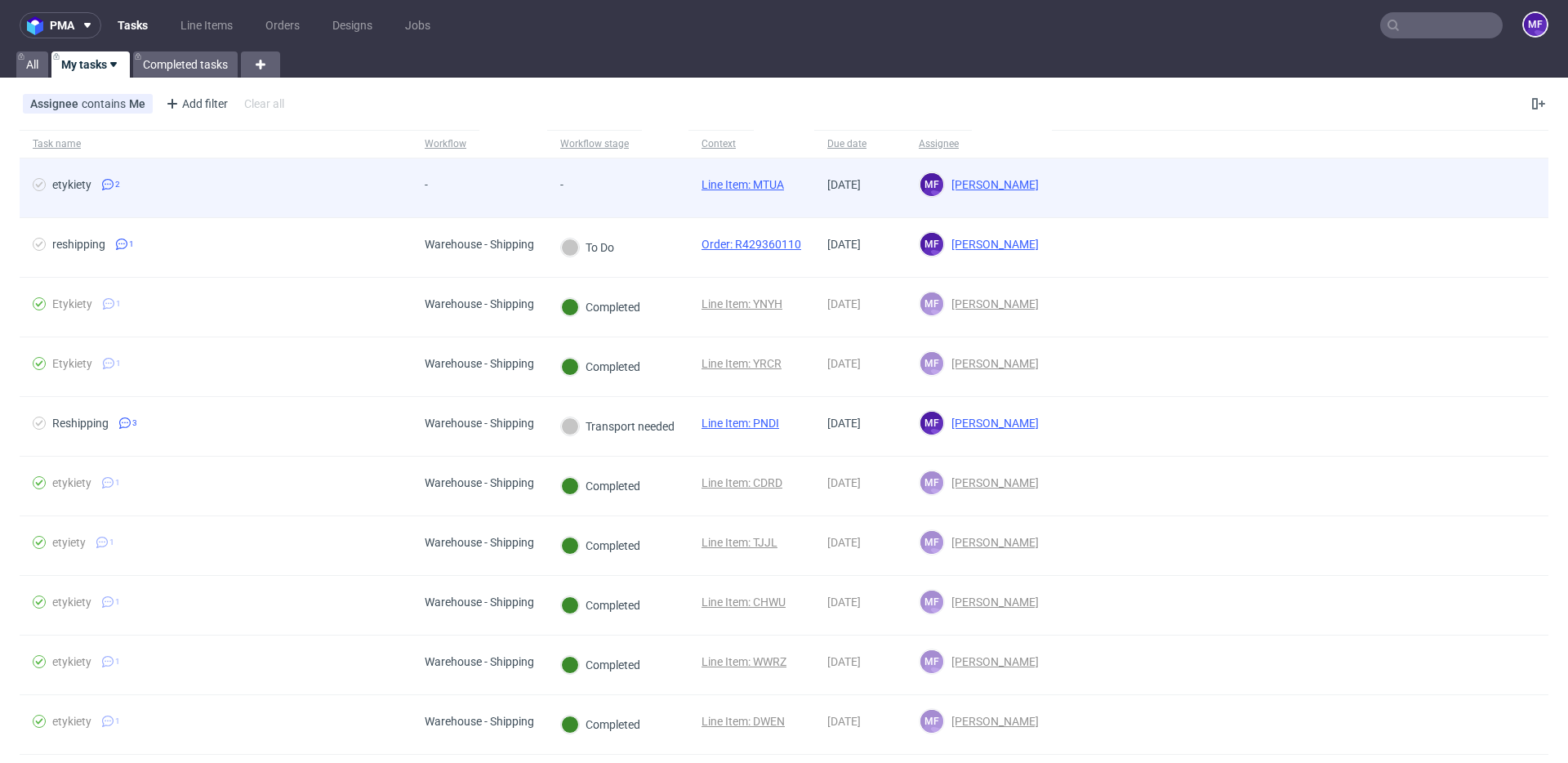
click at [89, 192] on span "etykiety 2" at bounding box center [215, 187] width 366 height 20
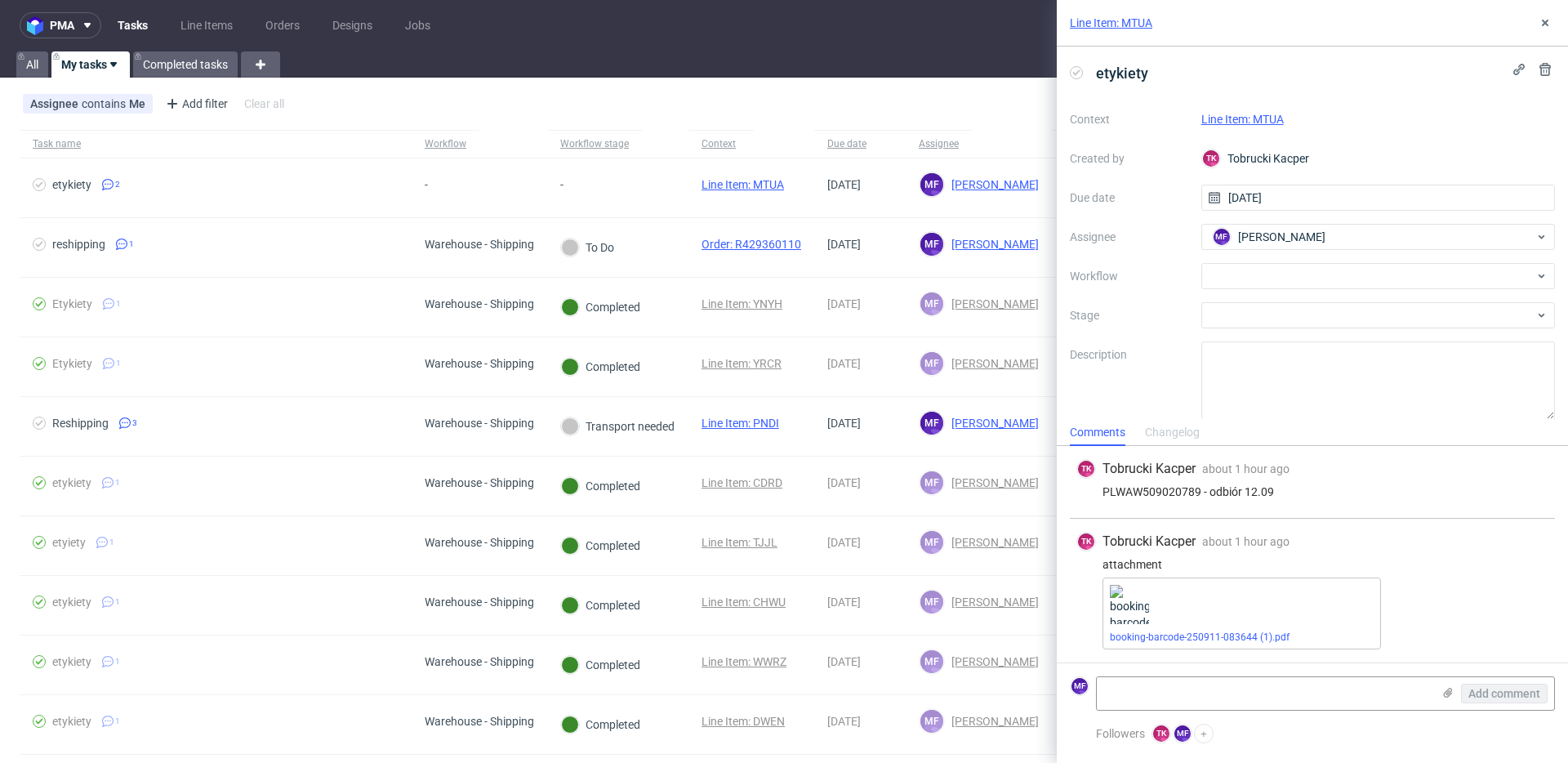
click at [1232, 123] on link "Line Item: MTUA" at bounding box center [1242, 119] width 82 height 13
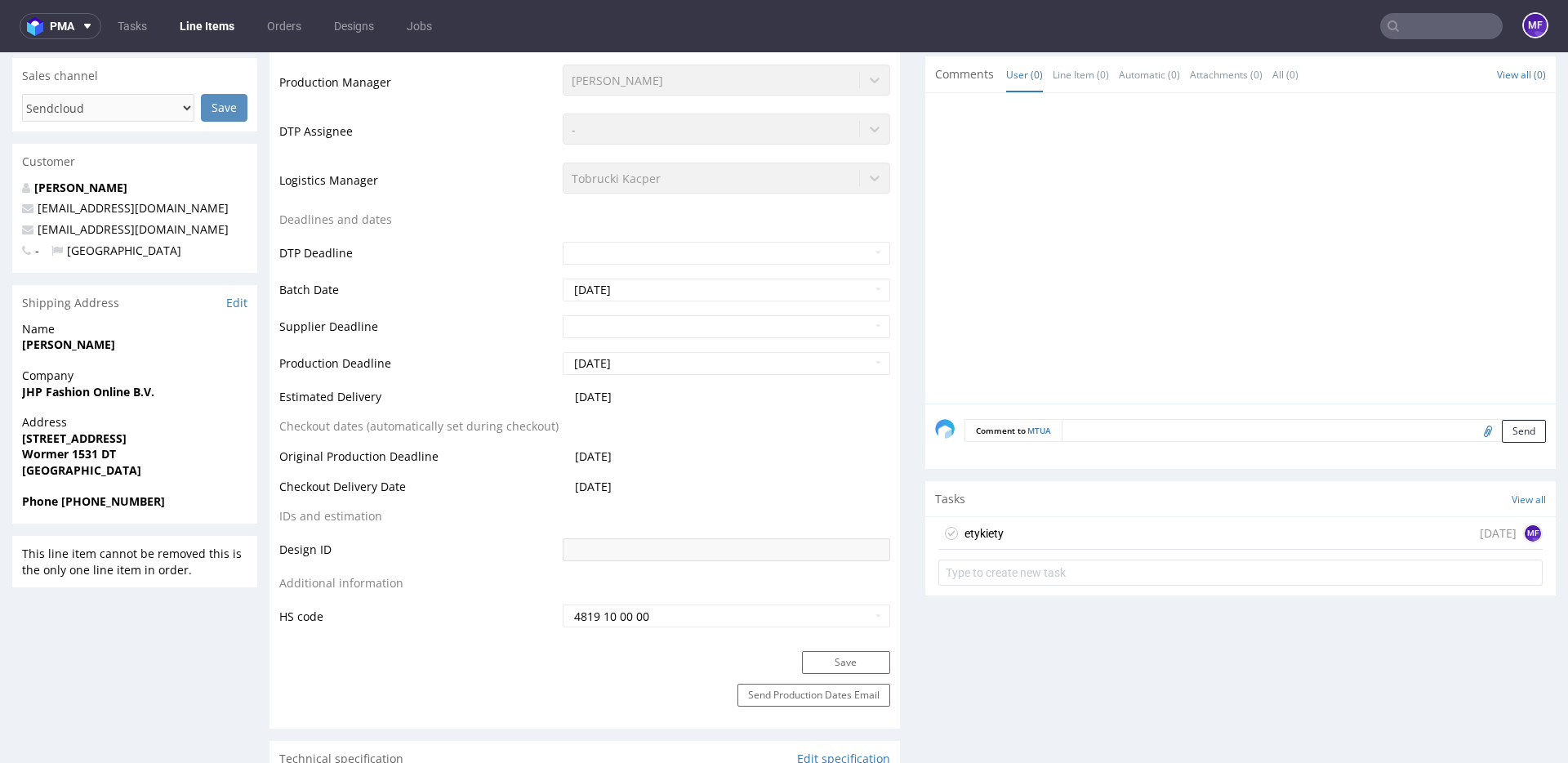
click at [1002, 523] on div "etykiety [DATE] MF" at bounding box center [1241, 533] width 604 height 33
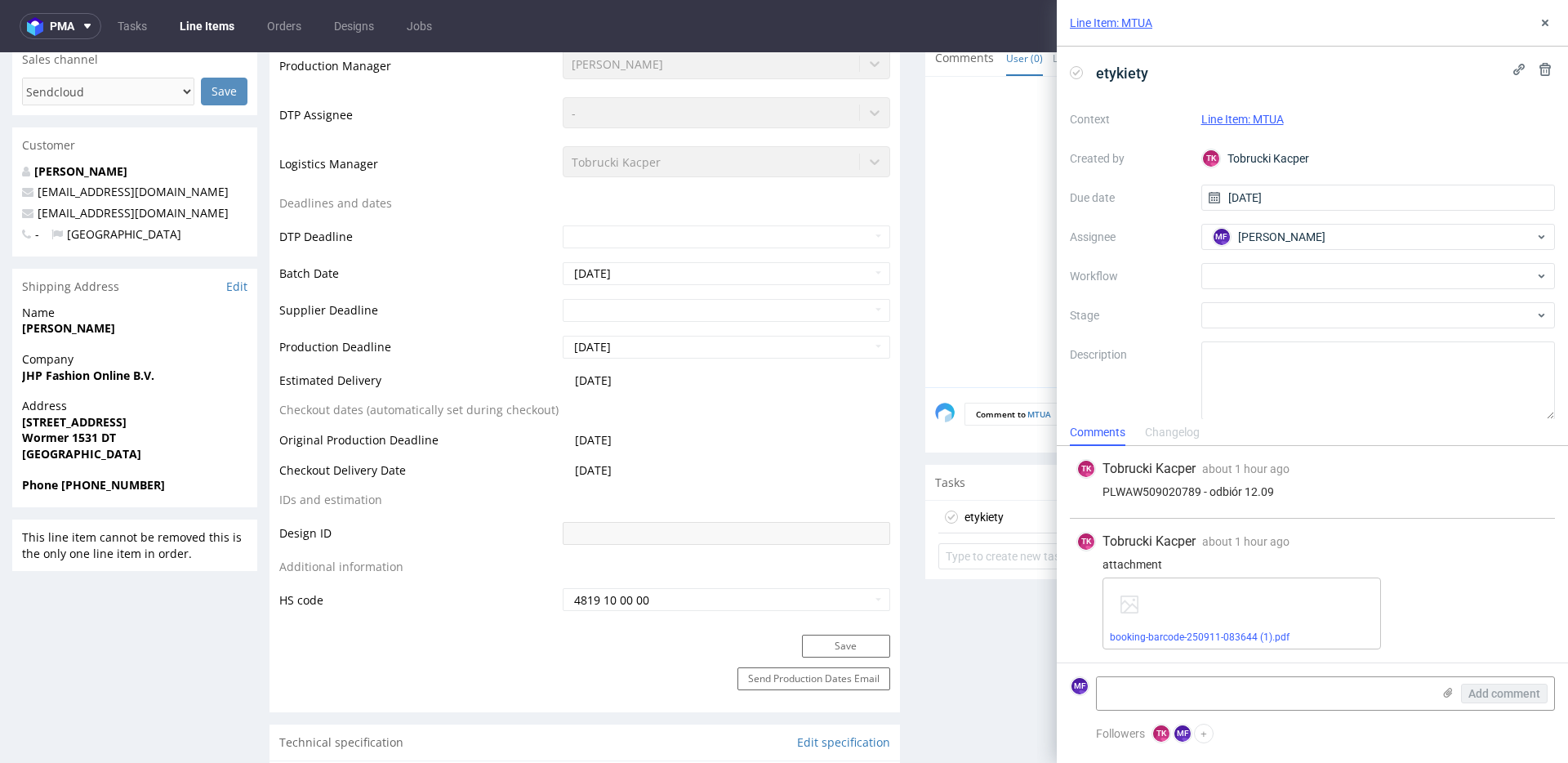
scroll to position [498, 0]
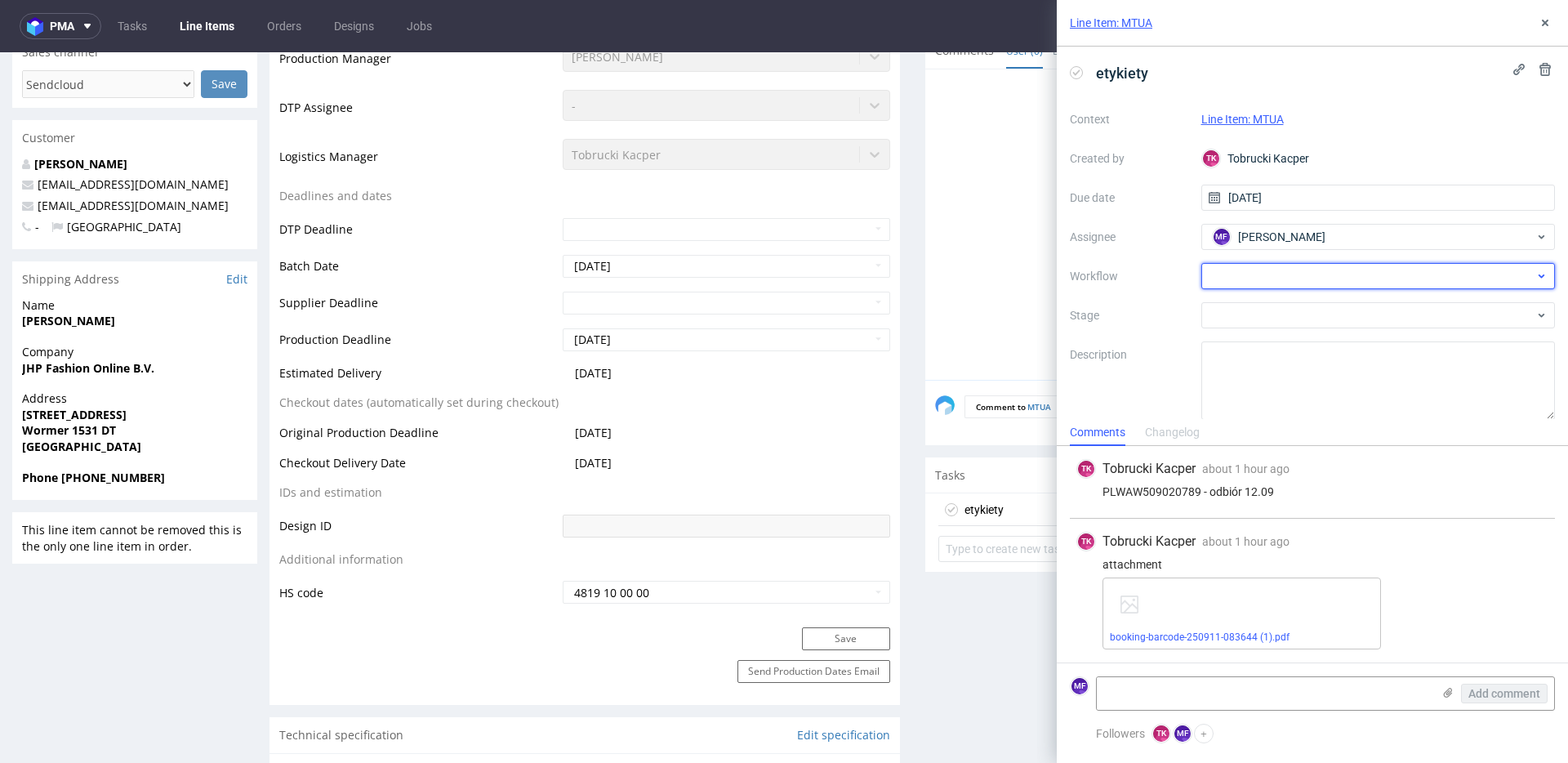
click at [1276, 281] on div at bounding box center [1379, 276] width 354 height 26
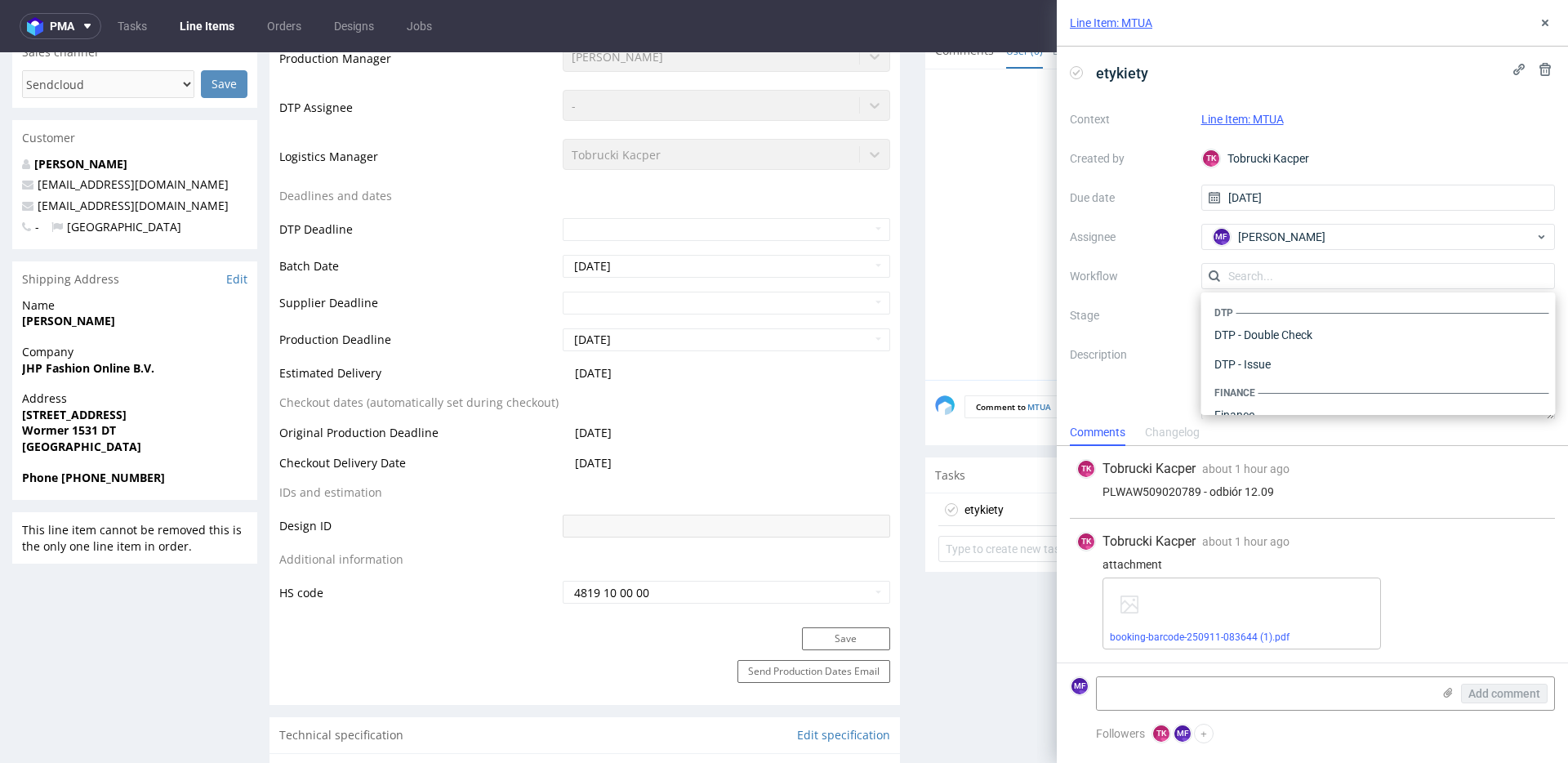
scroll to position [1005, 0]
click at [1249, 395] on div "Warehouse - Shipping" at bounding box center [1379, 394] width 341 height 30
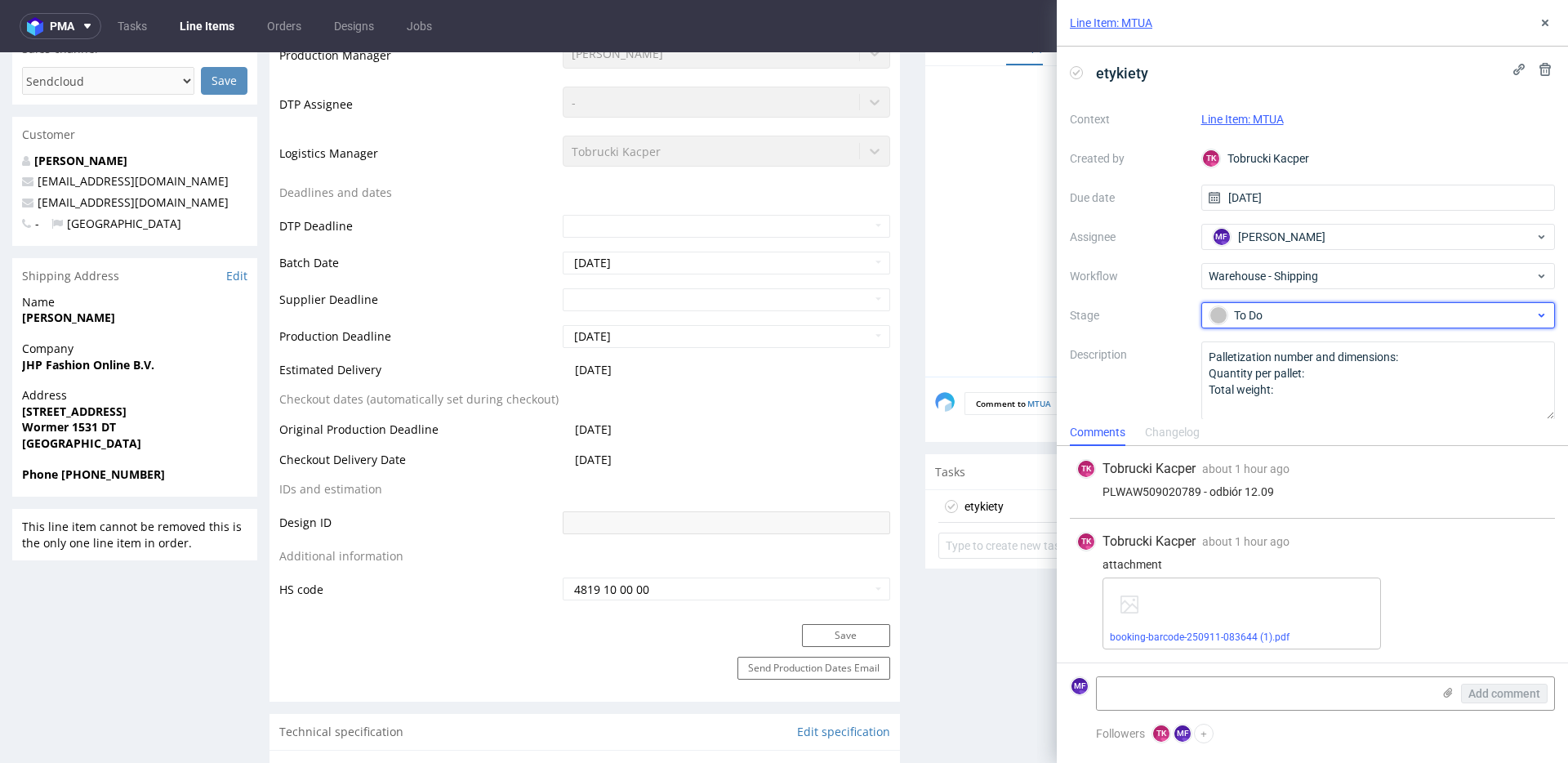
click at [1245, 319] on div "To Do" at bounding box center [1372, 314] width 326 height 18
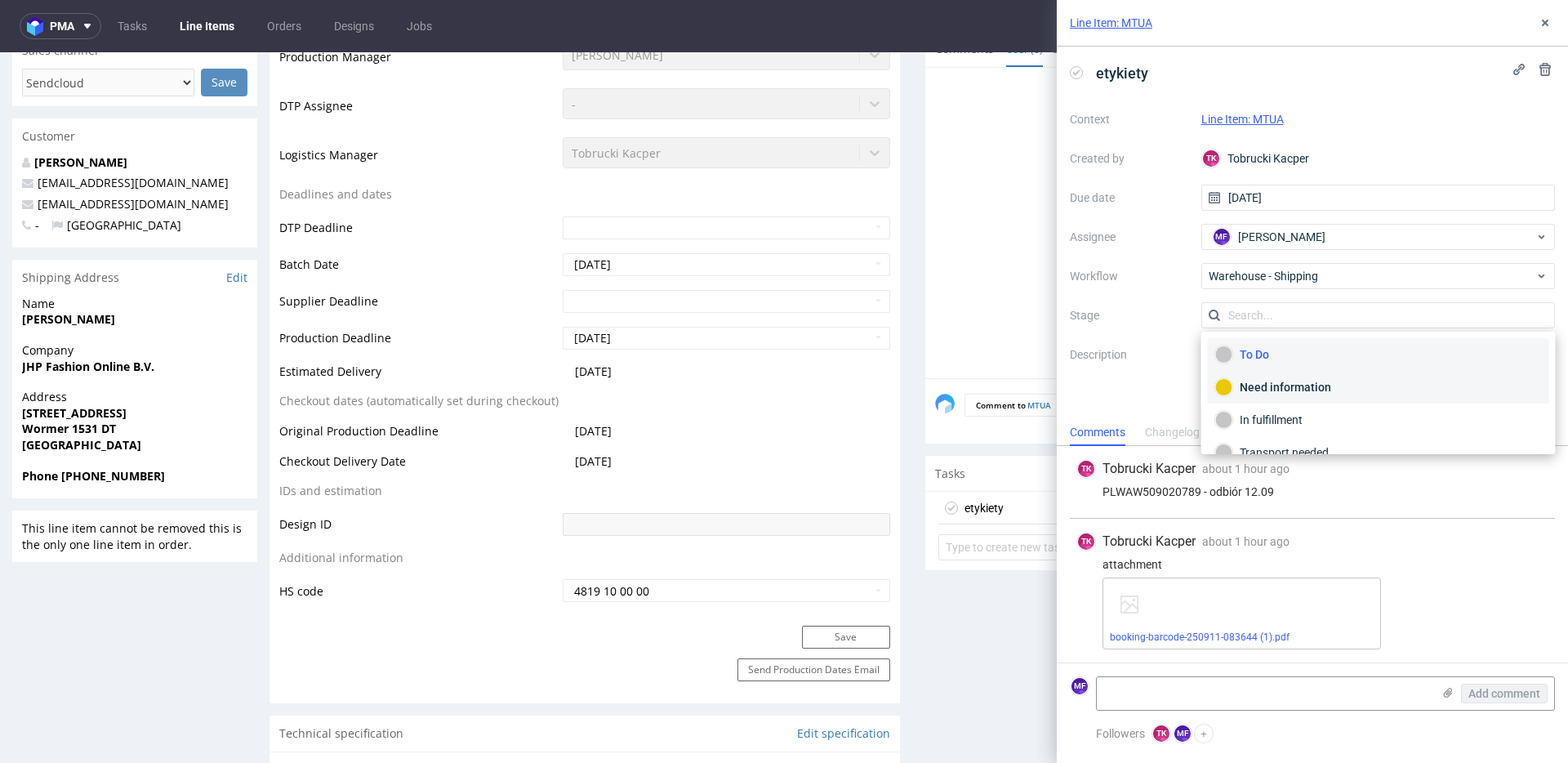
scroll to position [87, 0]
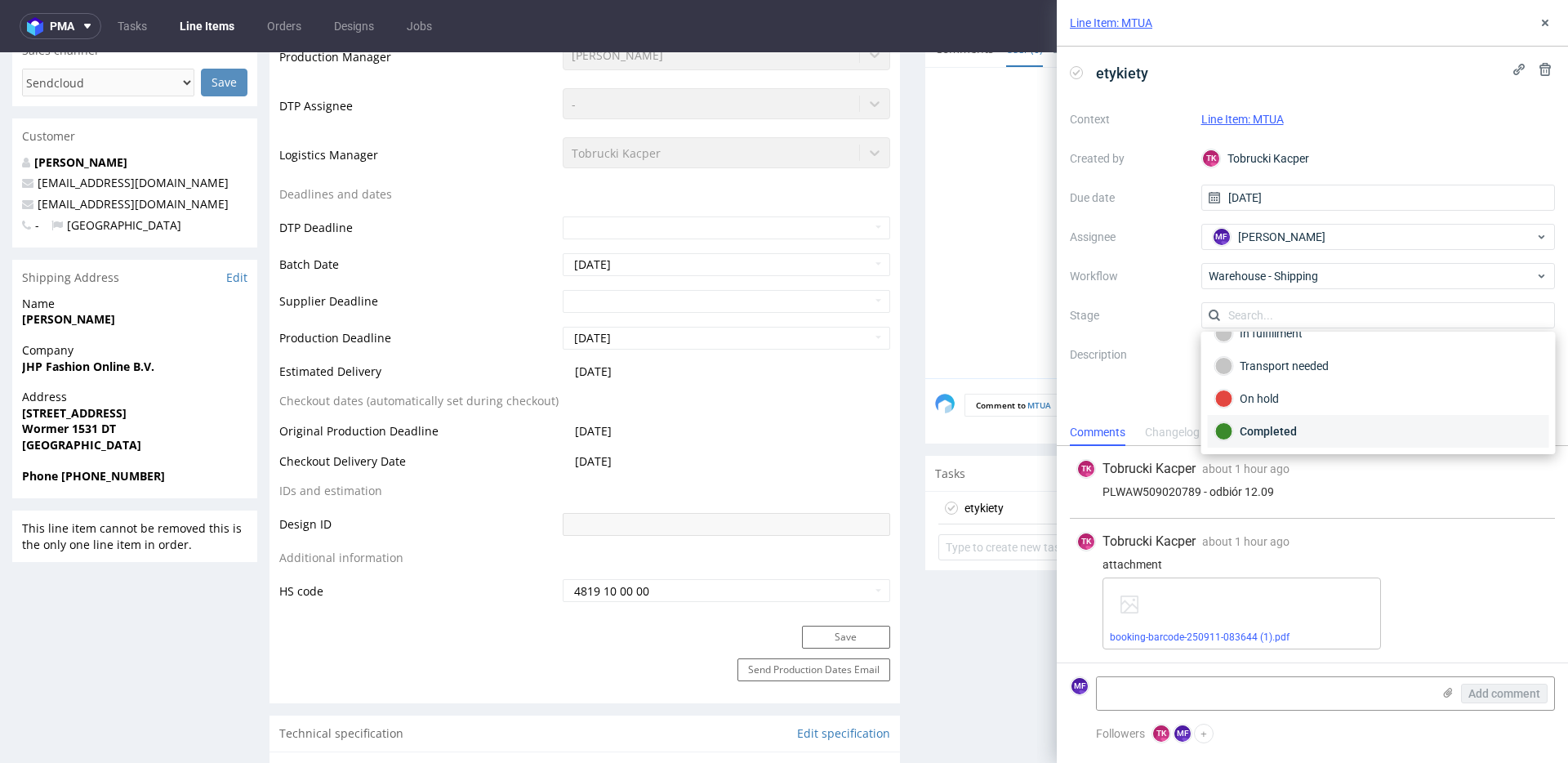
click at [1270, 429] on div "Completed" at bounding box center [1379, 431] width 326 height 18
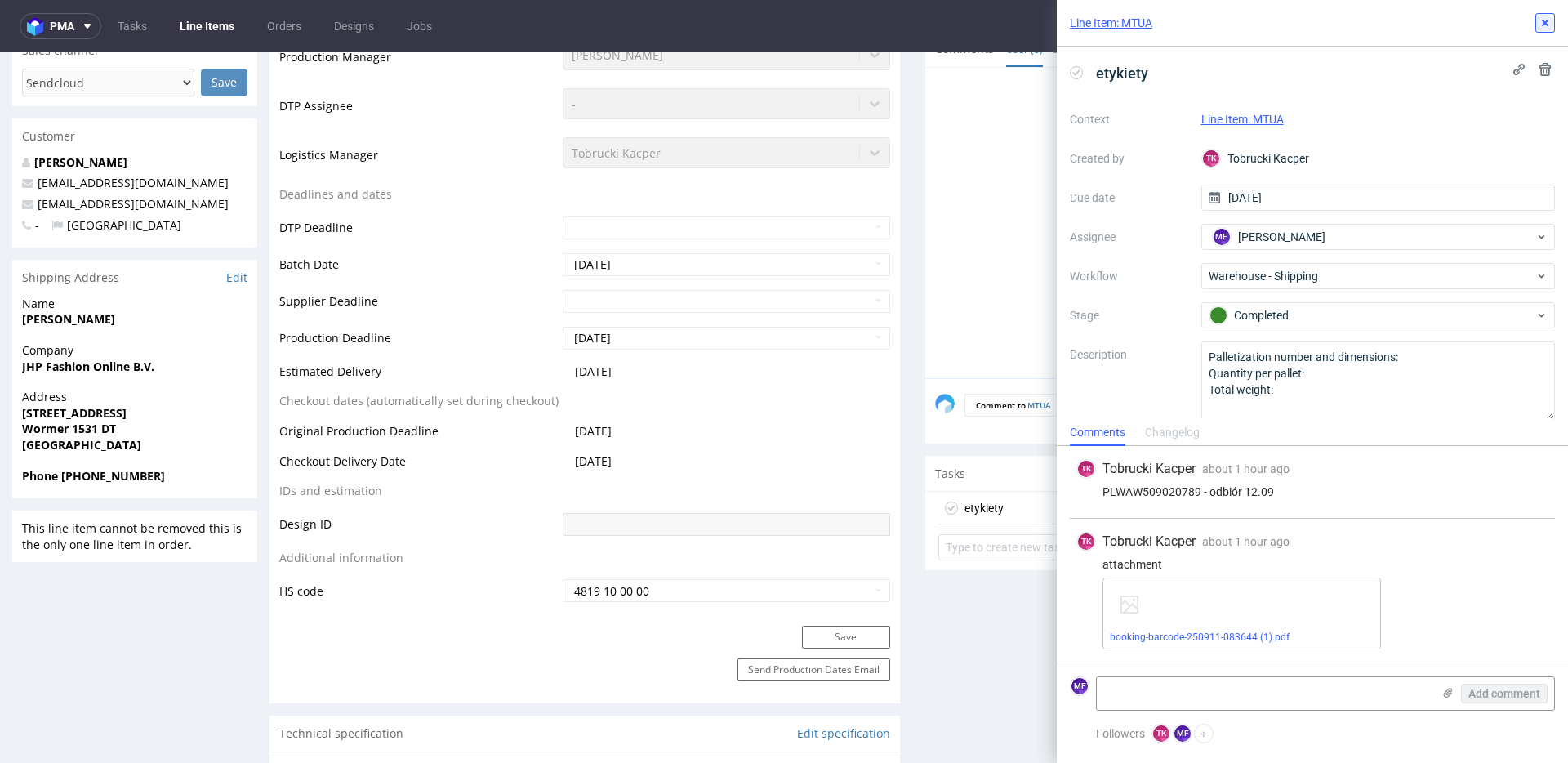
click at [1543, 25] on icon at bounding box center [1546, 23] width 13 height 13
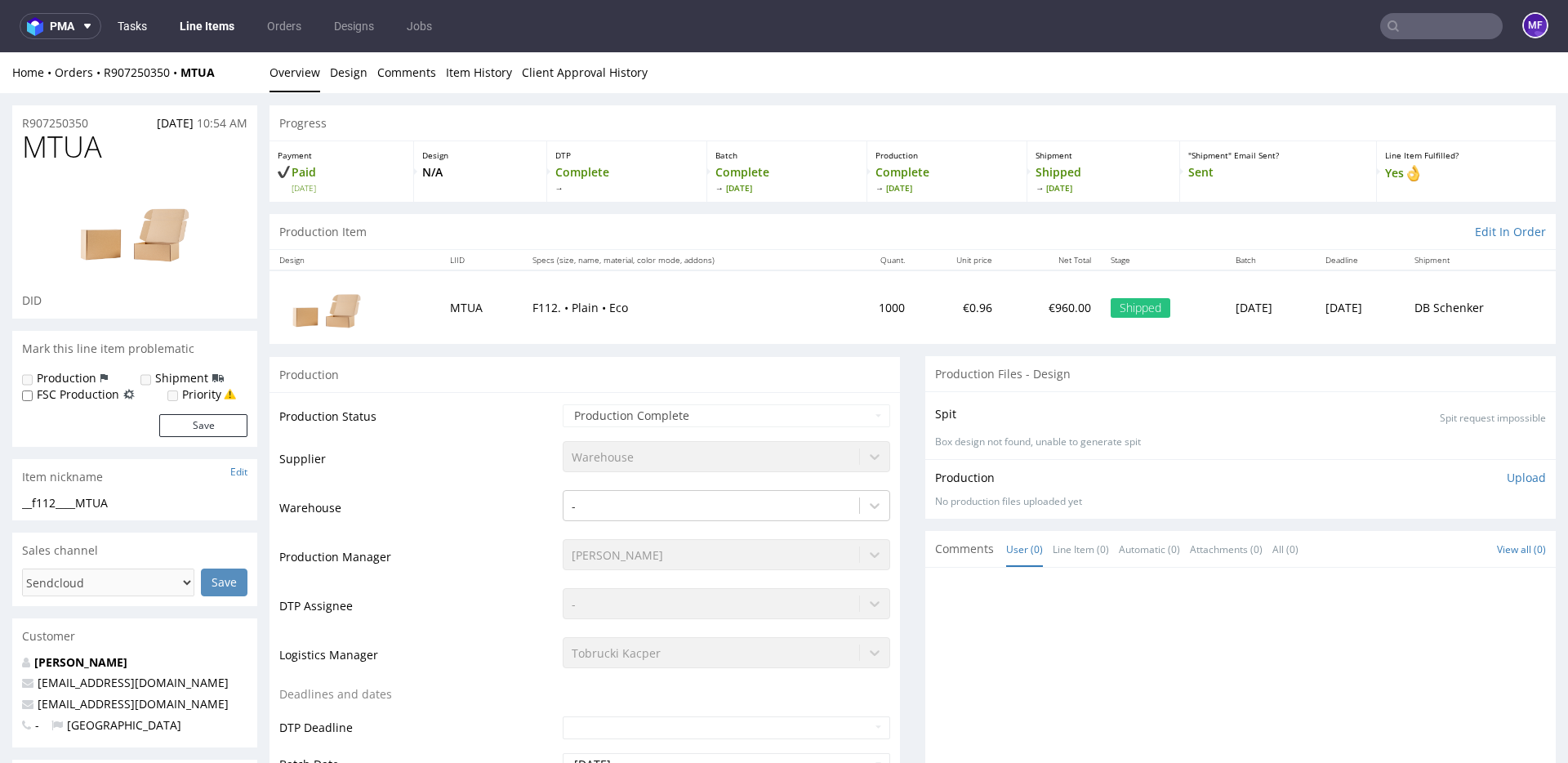
click at [114, 30] on link "Tasks" at bounding box center [132, 26] width 49 height 26
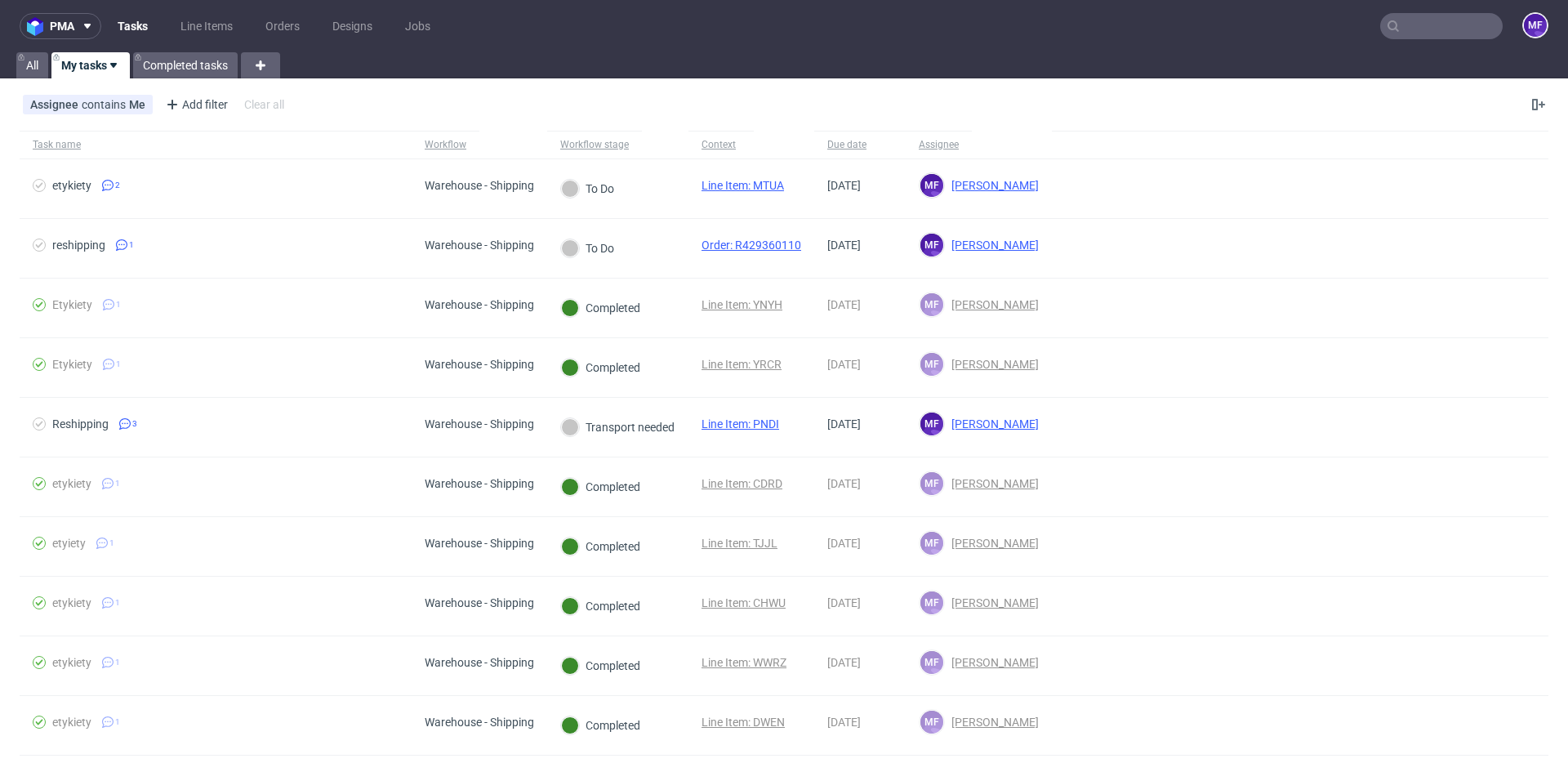
click at [363, 106] on div "Assignee contains Me Add filter Hide filters Clear all" at bounding box center [784, 104] width 1568 height 39
click at [329, 120] on div "Assignee contains Me Add filter Hide filters Clear all" at bounding box center [784, 104] width 1568 height 39
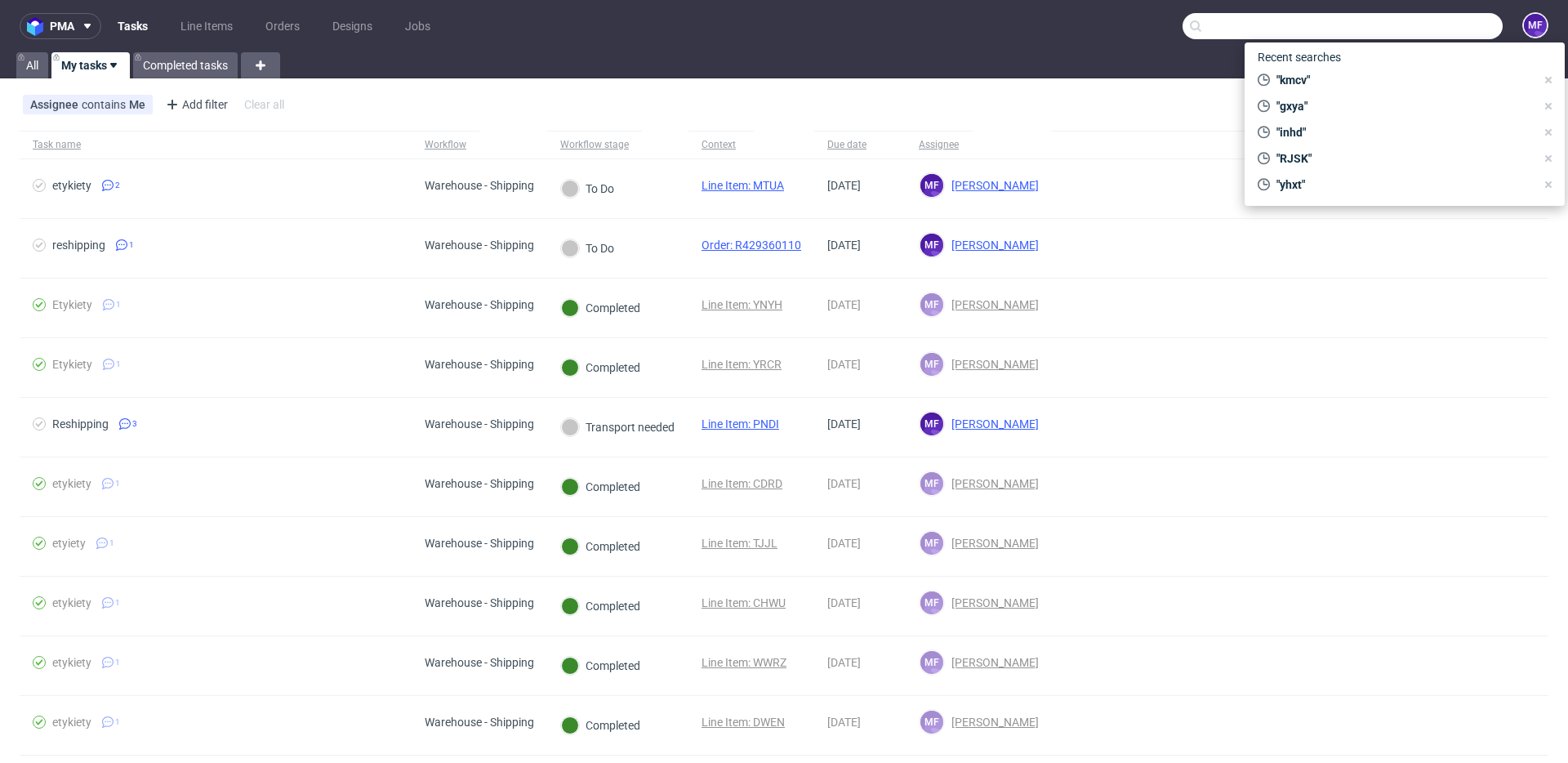
click at [1442, 38] on input "text" at bounding box center [1342, 26] width 320 height 26
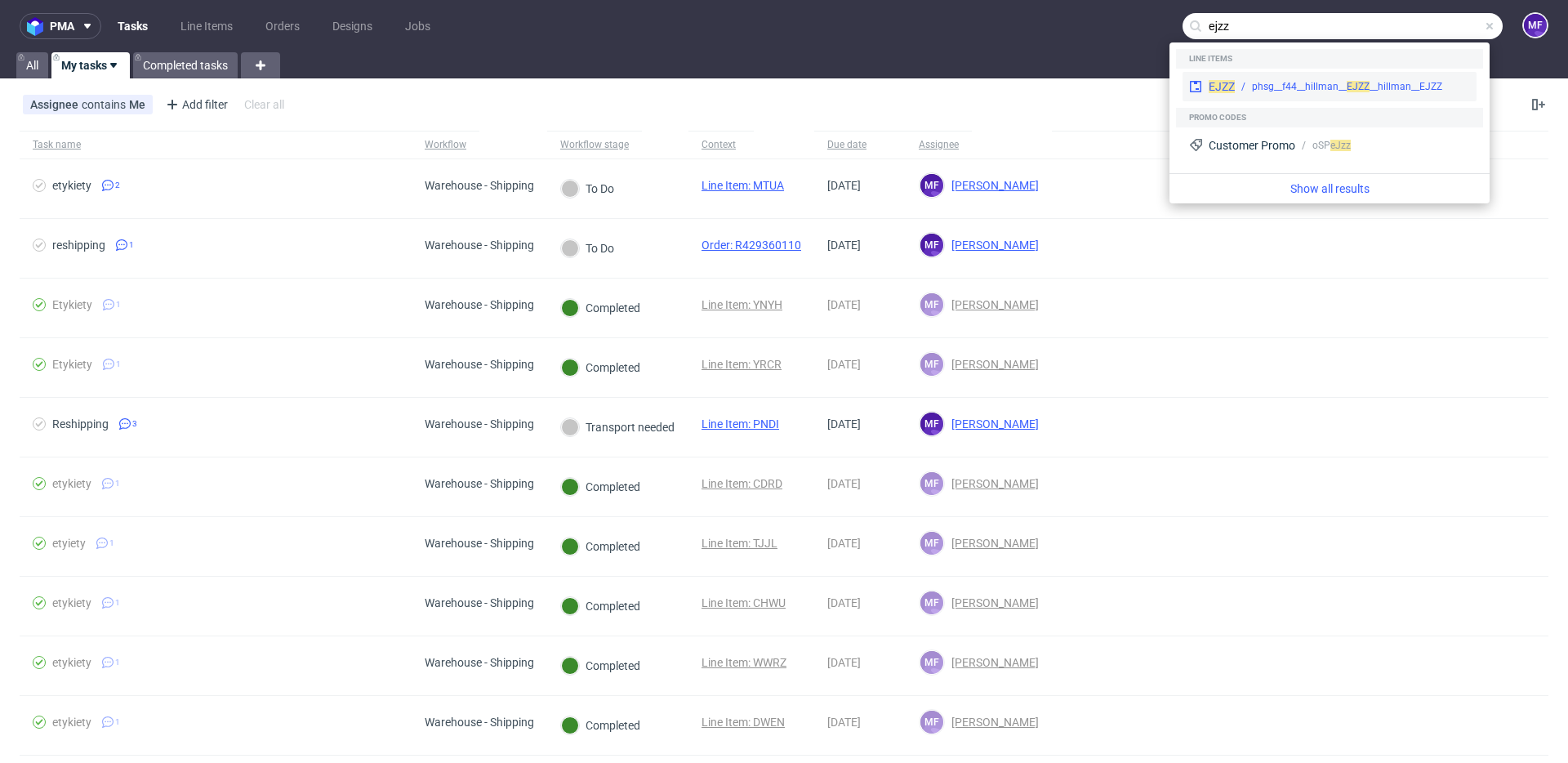
type input "ejzz"
click at [1290, 82] on div "phsg__f44__hillman__ EJ" at bounding box center [1305, 87] width 106 height 15
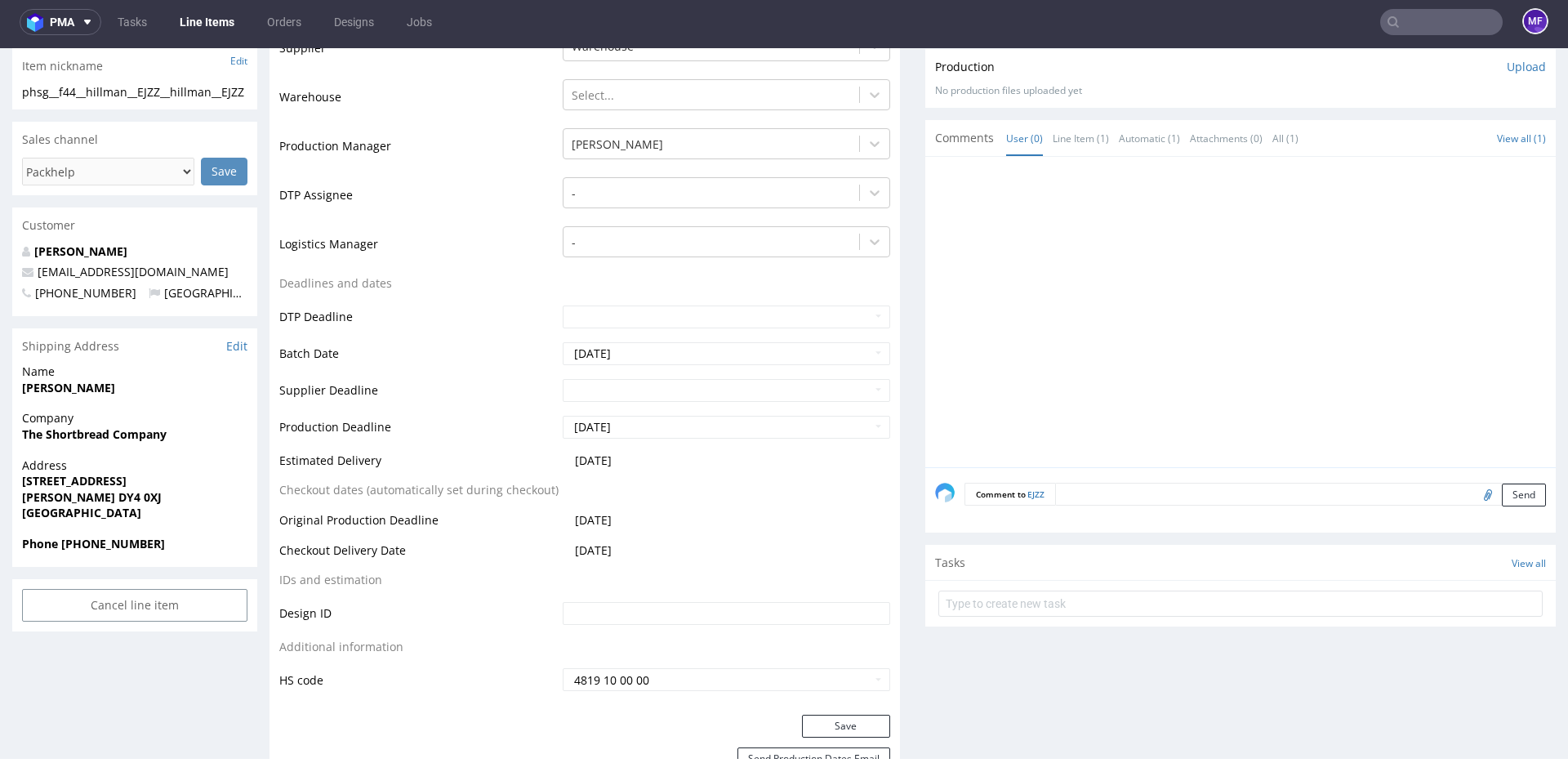
scroll to position [417, 0]
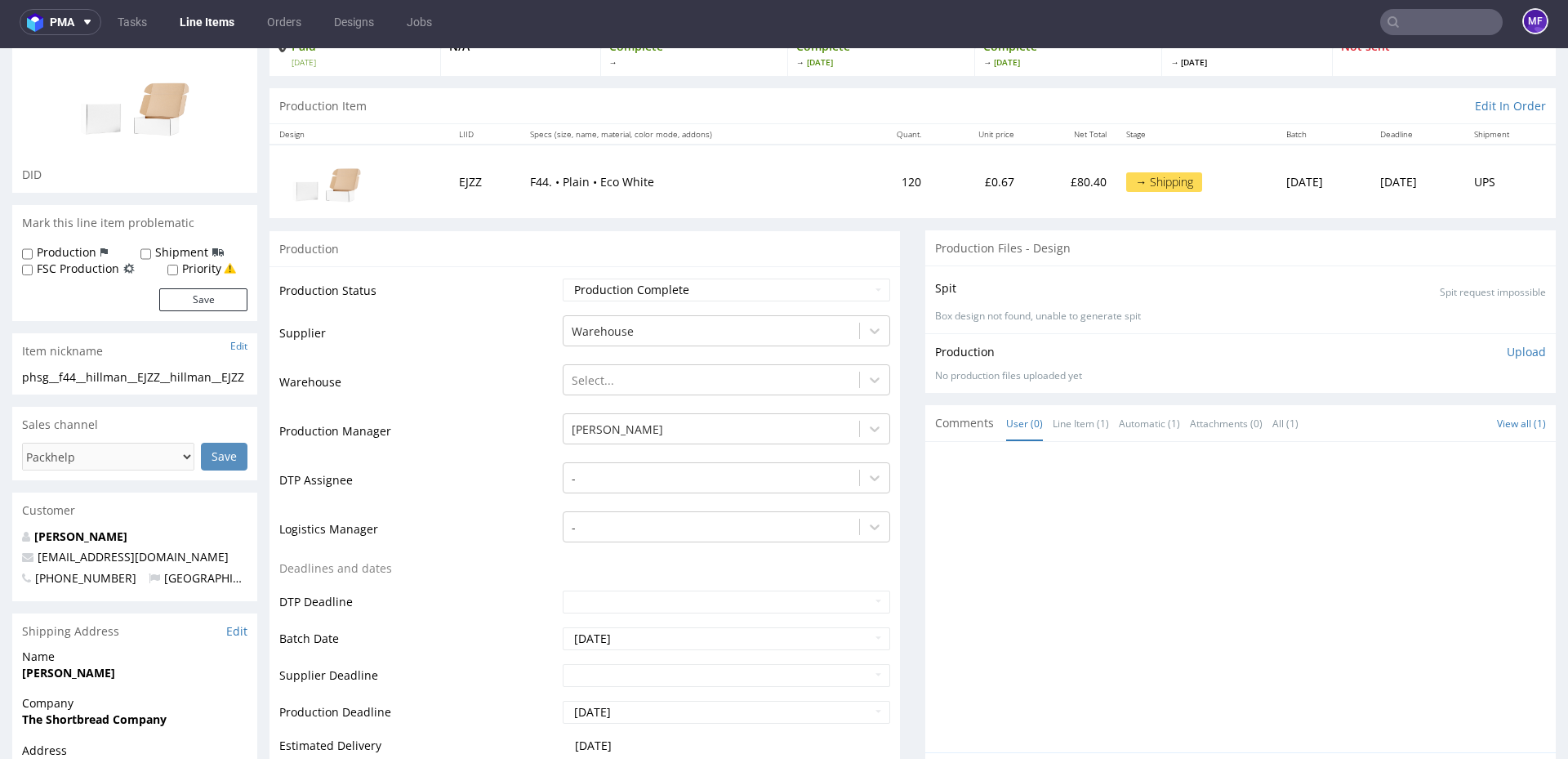
scroll to position [0, 0]
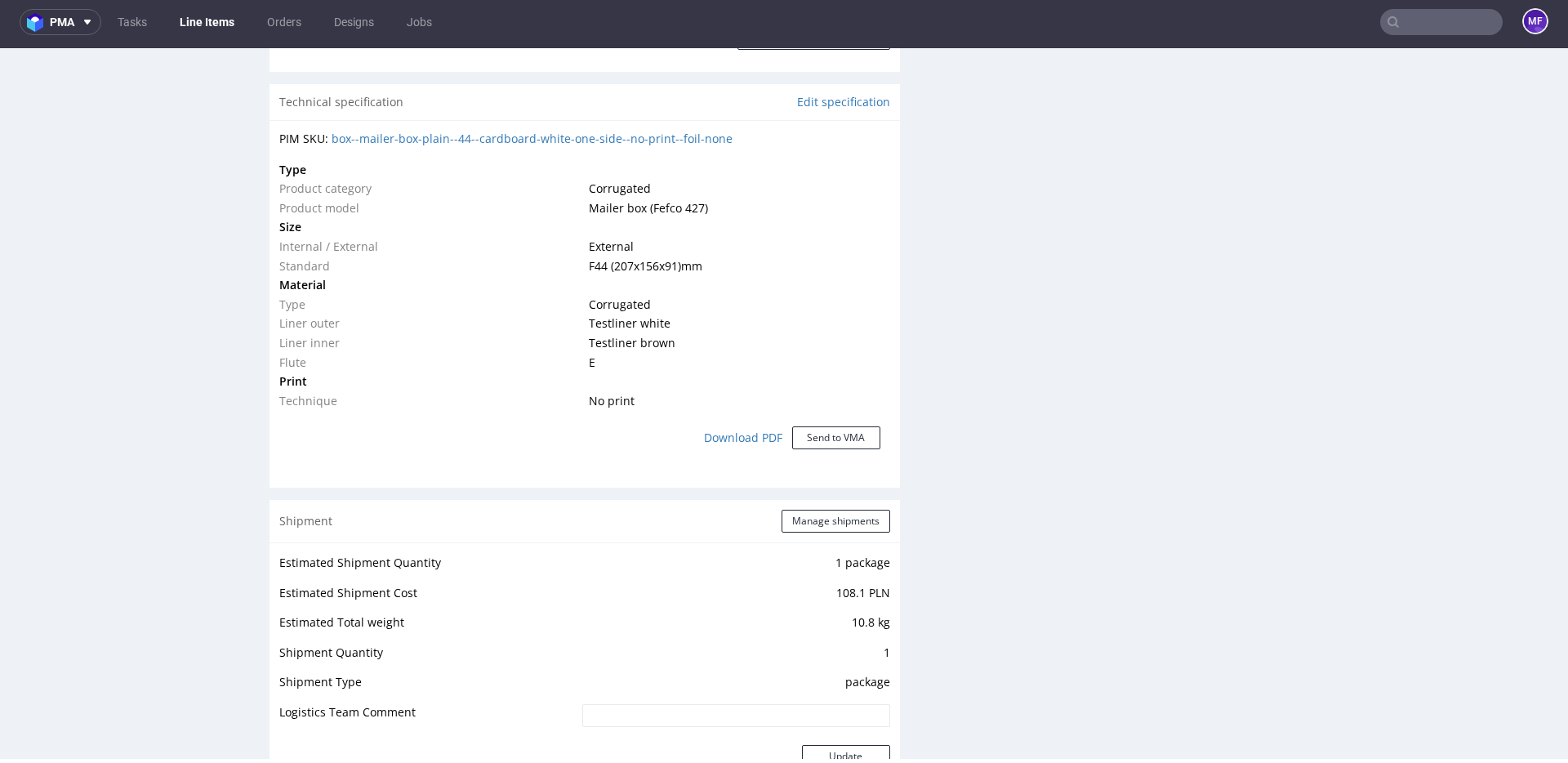
scroll to position [1141, 0]
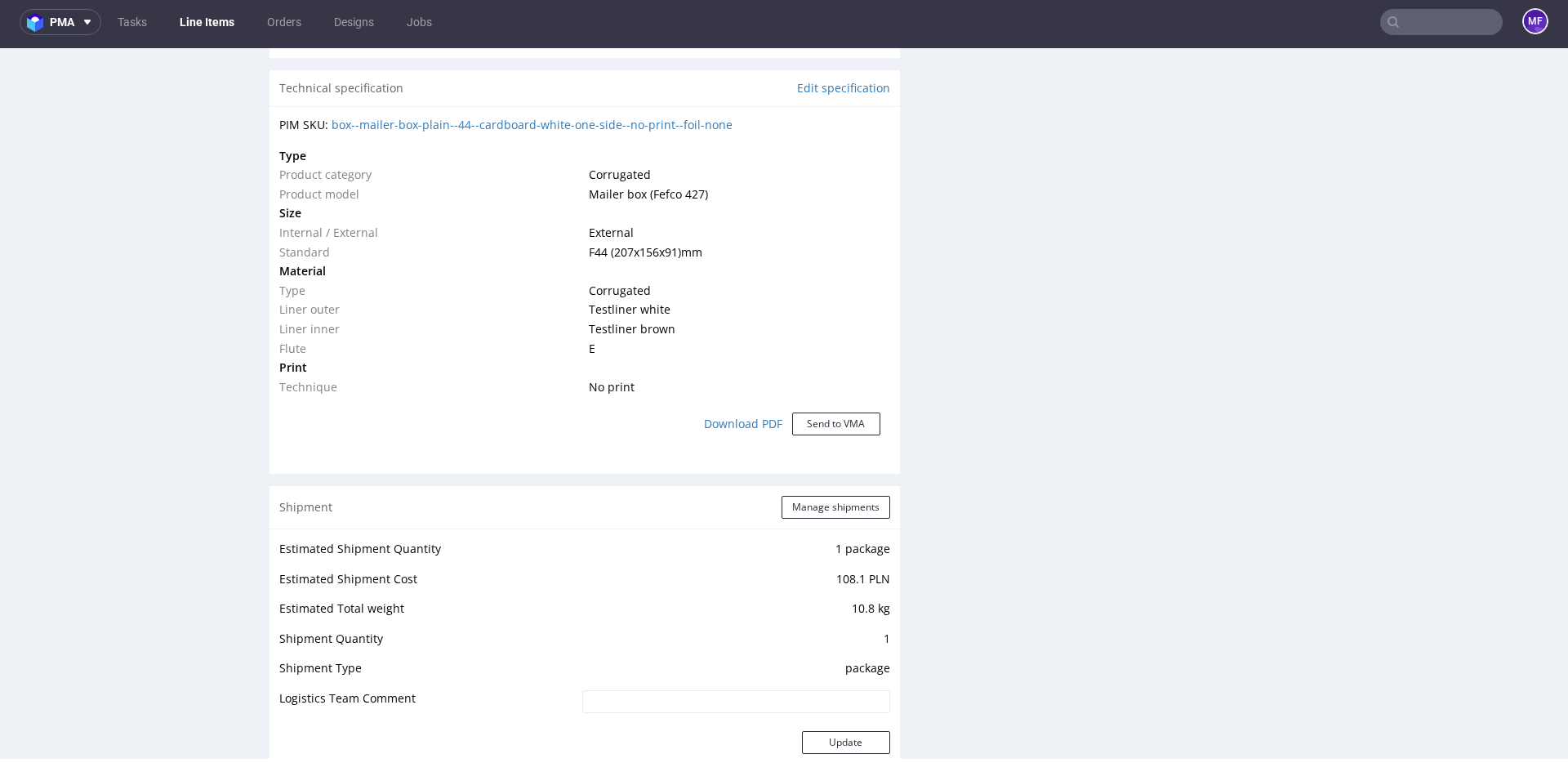
click at [904, 363] on div "Progress Payment Paid Wed 10 Sep Design N/A DTP Complete Batch Complete Thu 11 …" at bounding box center [912, 377] width 1286 height 2835
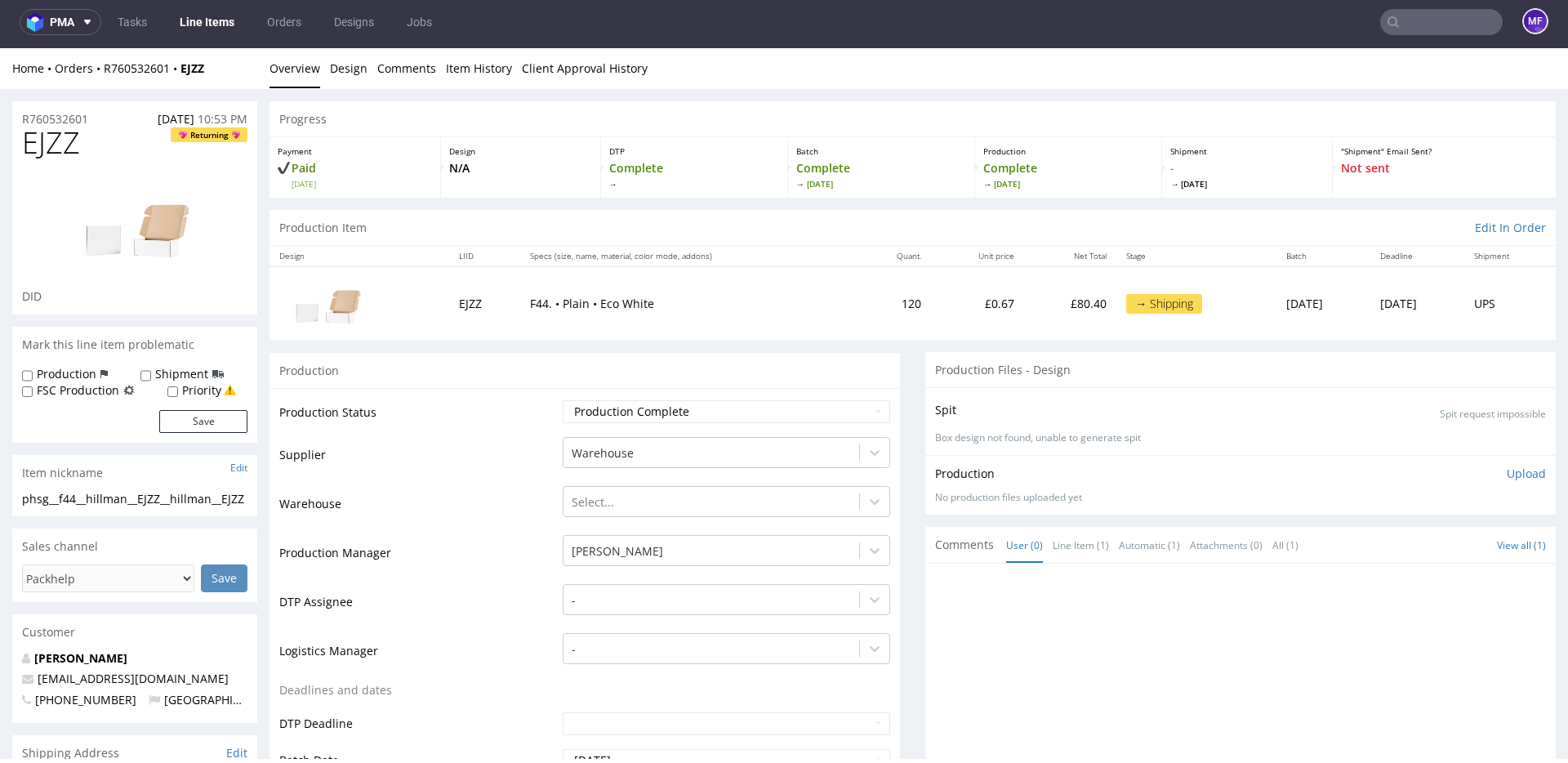
scroll to position [0, 0]
